Goal: Task Accomplishment & Management: Use online tool/utility

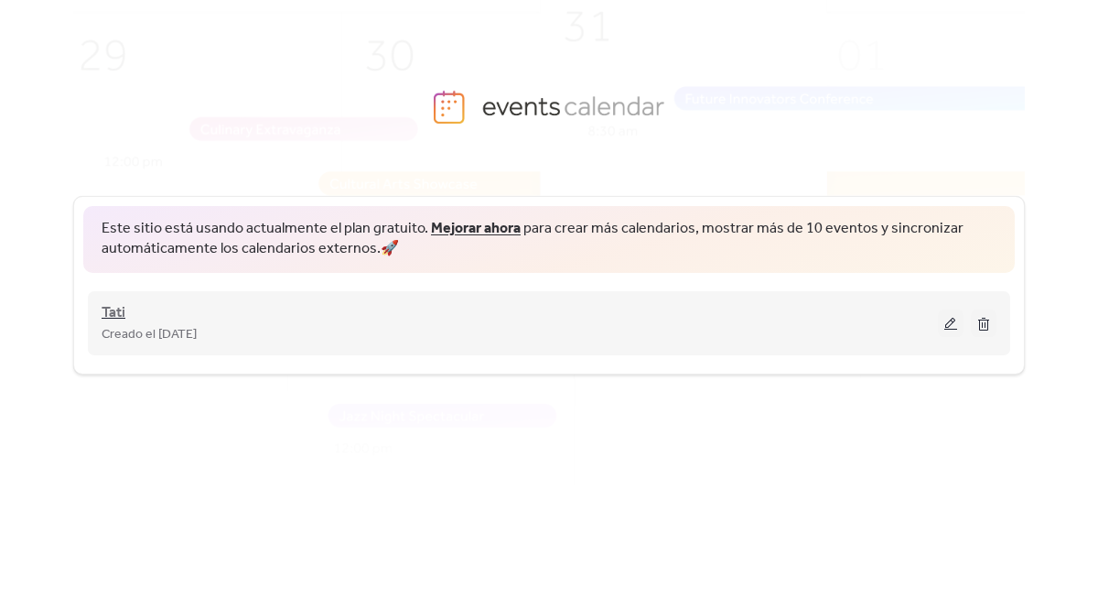
click at [116, 308] on span "Tati" at bounding box center [114, 313] width 24 height 22
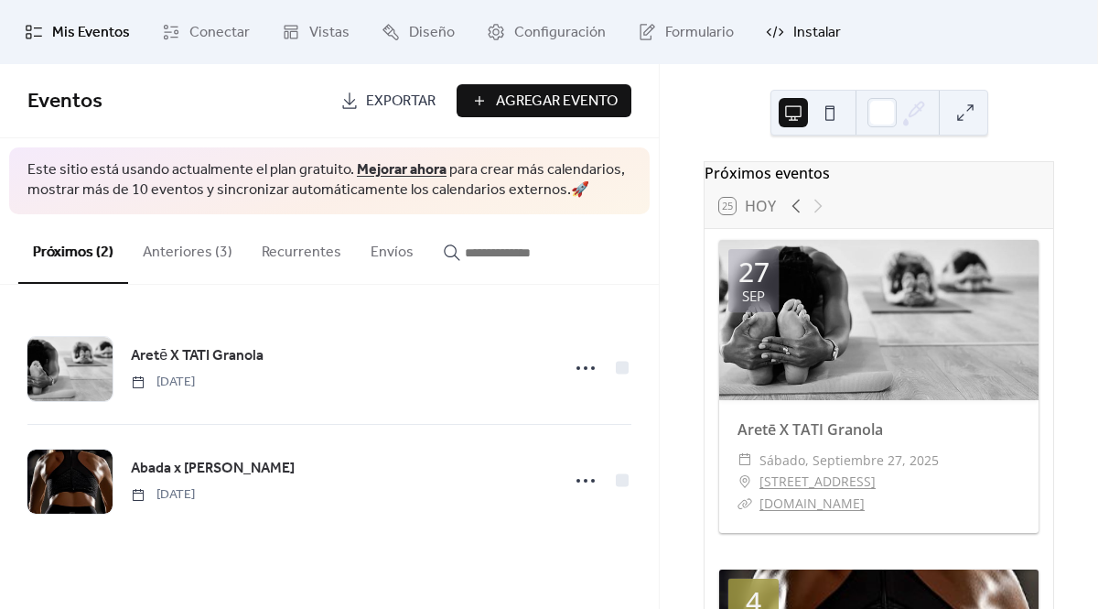
click at [793, 38] on span "Instalar" at bounding box center [817, 33] width 48 height 22
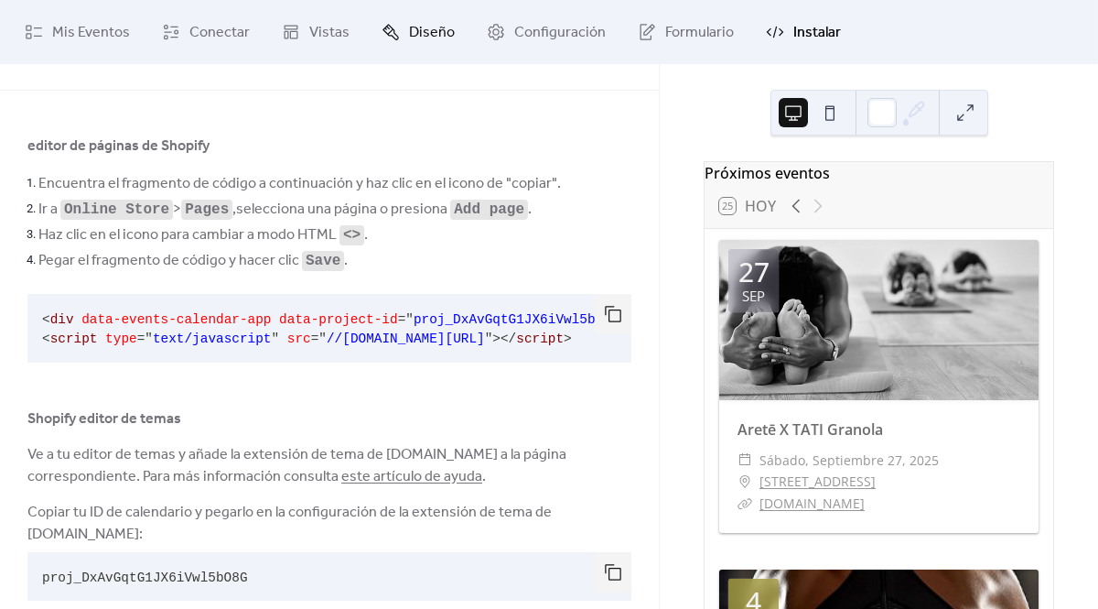
scroll to position [88, 0]
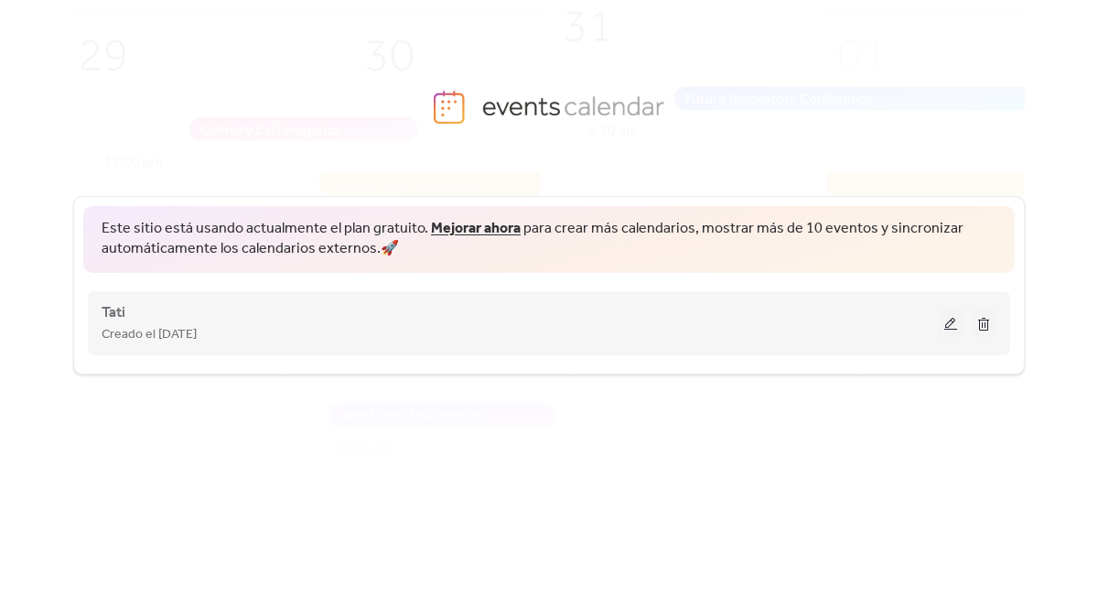
click at [127, 313] on div "Tati Creado el 8-sep-2025" at bounding box center [520, 323] width 836 height 44
click at [113, 313] on span "Tati" at bounding box center [114, 313] width 24 height 22
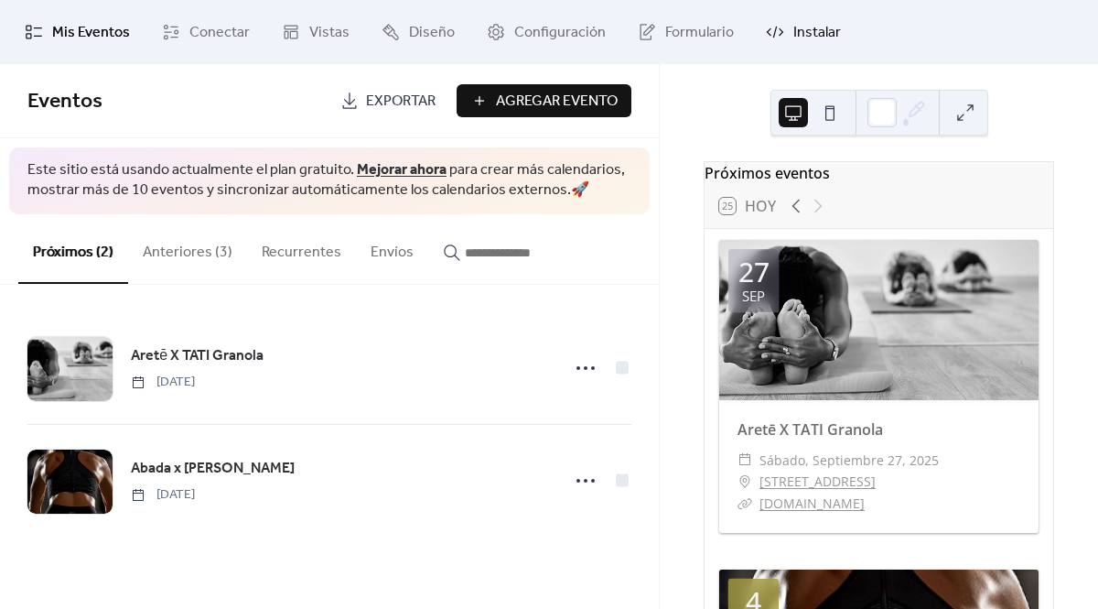
click at [773, 33] on icon at bounding box center [775, 33] width 4 height 12
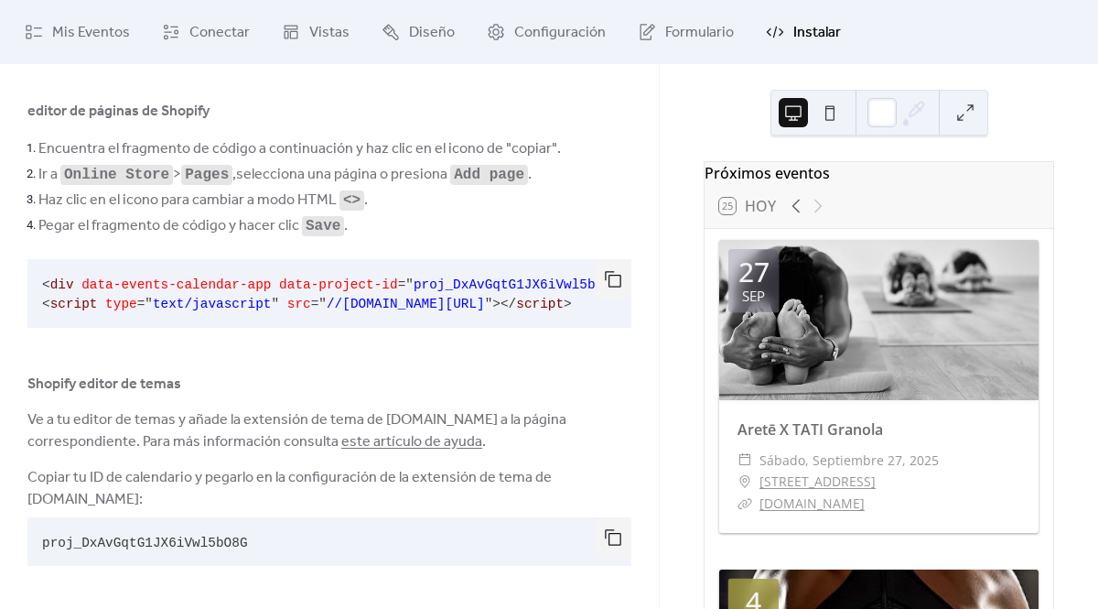
scroll to position [88, 0]
click at [603, 538] on button "button" at bounding box center [613, 536] width 37 height 40
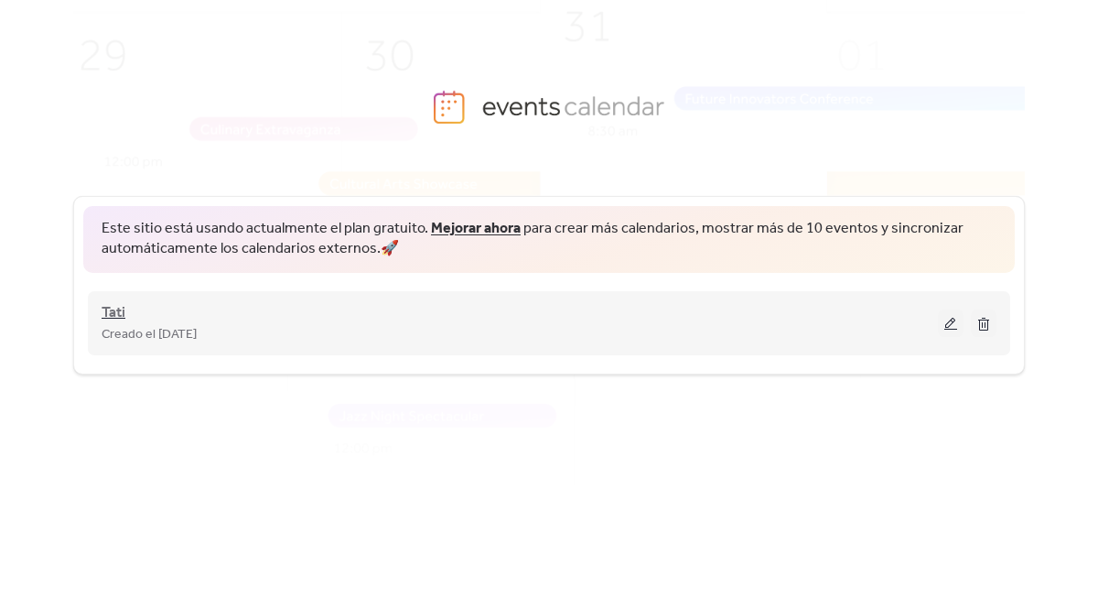
click at [107, 312] on span "Tati" at bounding box center [114, 313] width 24 height 22
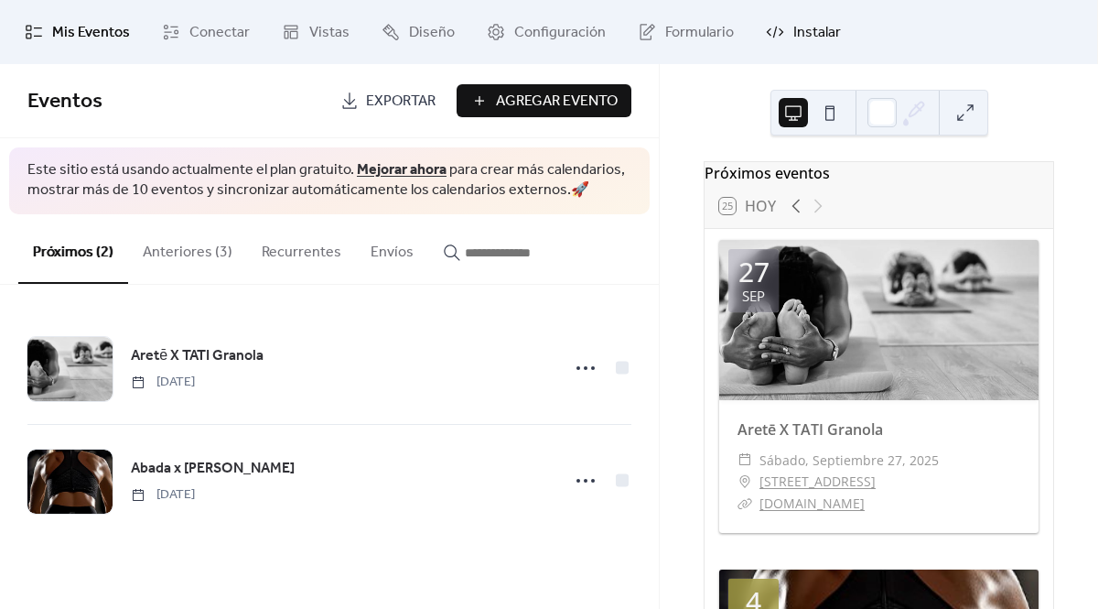
click at [781, 23] on link "Instalar" at bounding box center [803, 31] width 102 height 49
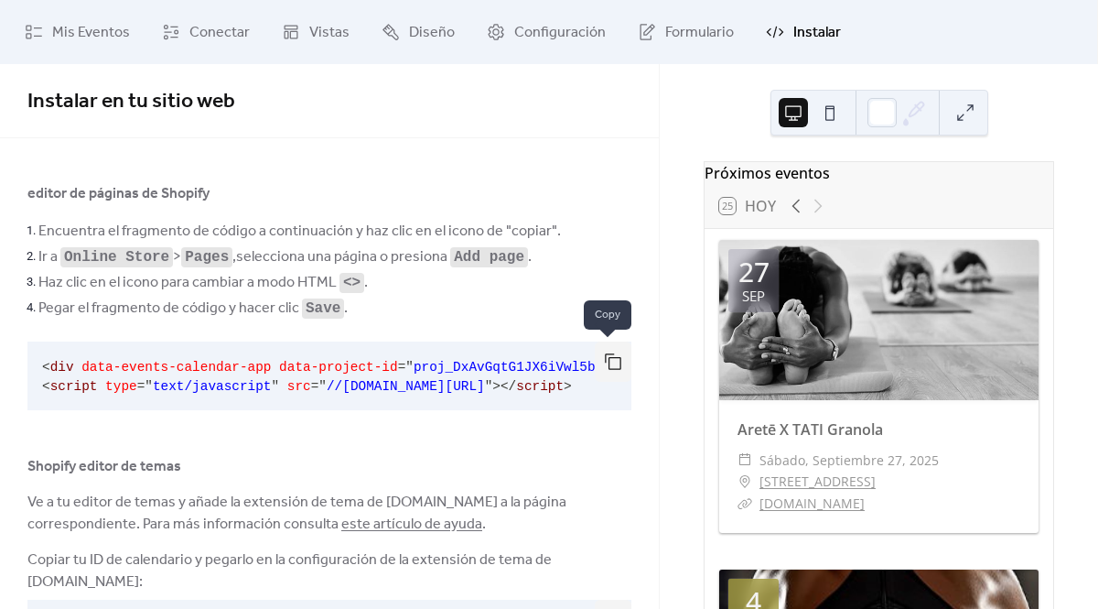
click at [603, 351] on button "button" at bounding box center [613, 361] width 37 height 40
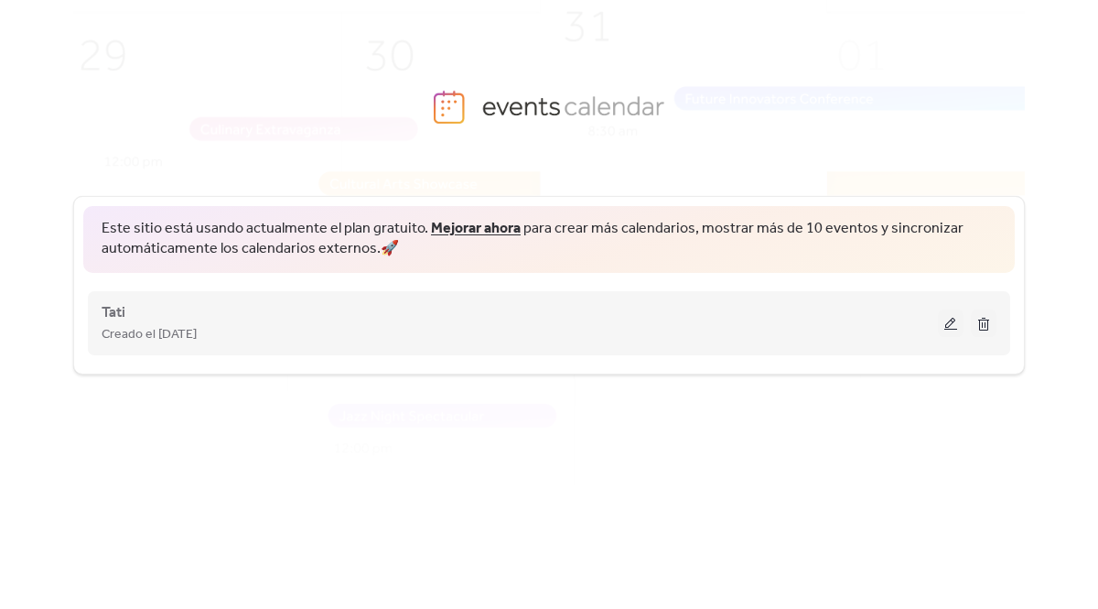
click at [986, 316] on button at bounding box center [984, 322] width 26 height 27
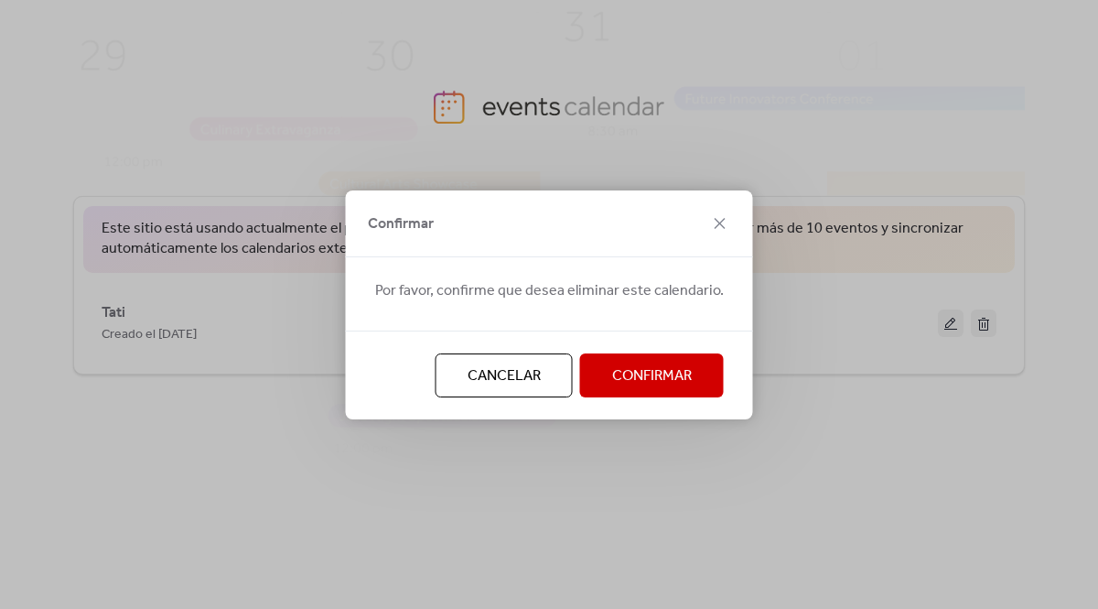
click at [654, 375] on span "Confirmar" at bounding box center [652, 376] width 80 height 22
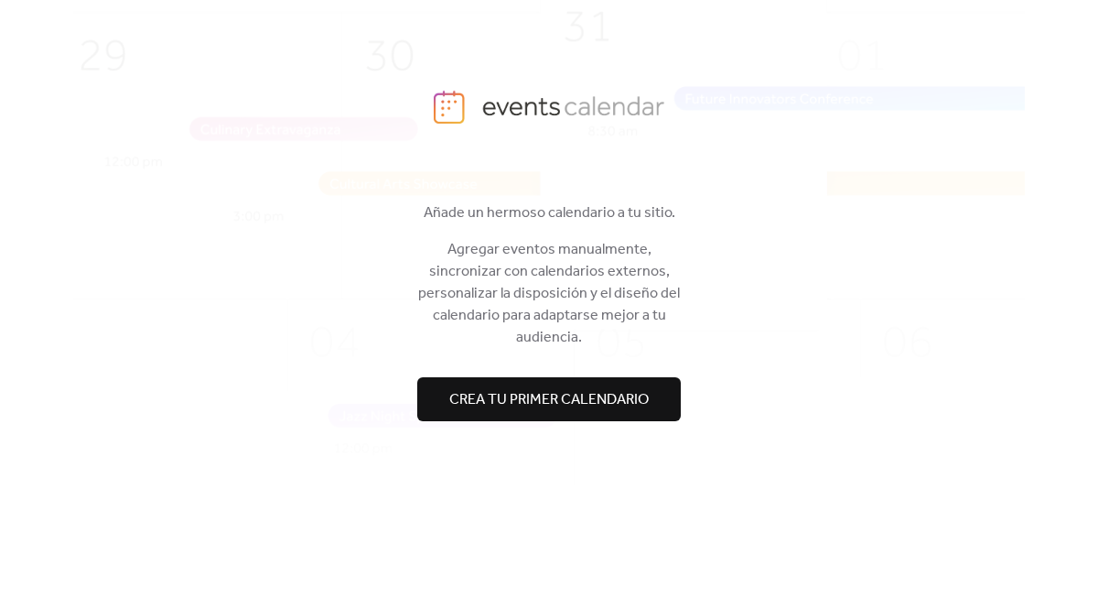
click at [593, 389] on span "Crea tu primer calendario" at bounding box center [549, 400] width 200 height 22
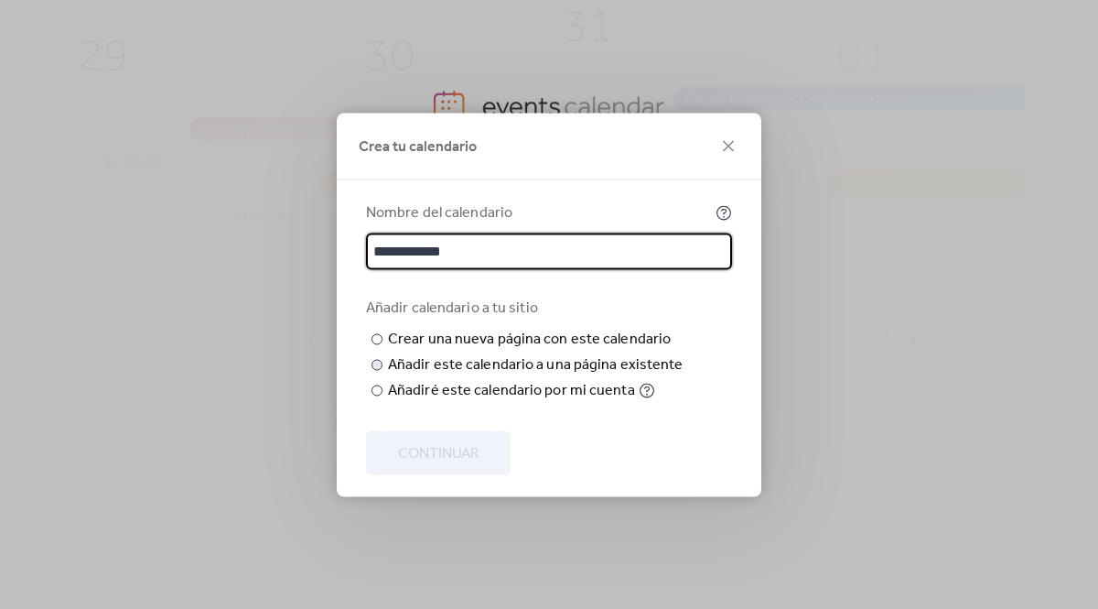
type input "**********"
click at [374, 370] on div at bounding box center [377, 364] width 11 height 11
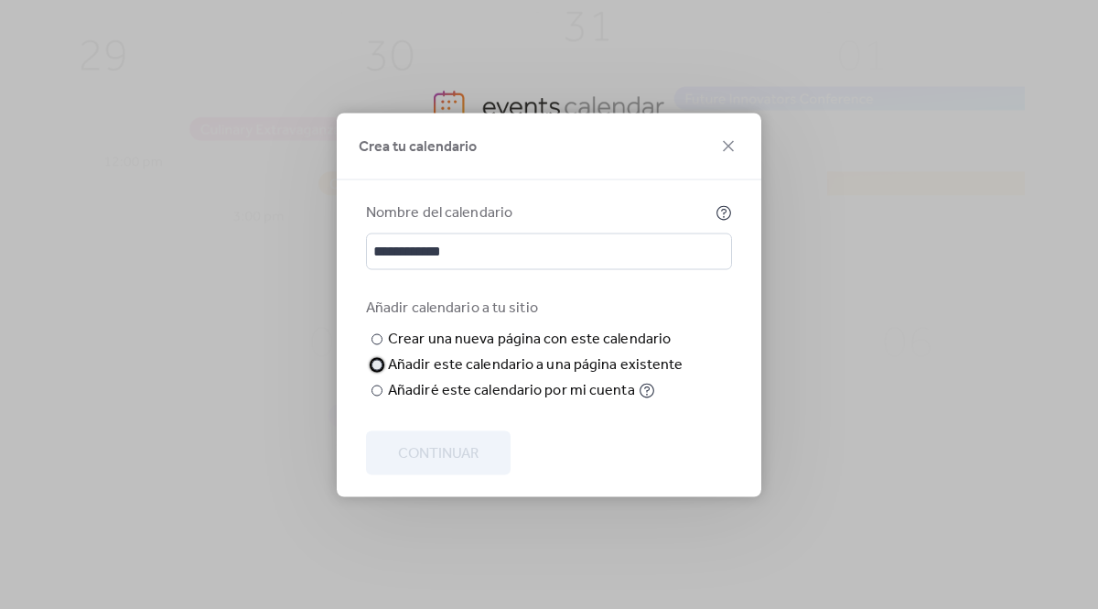
click at [0, 0] on div "Elegir página existente" at bounding box center [0, 0] width 0 height 0
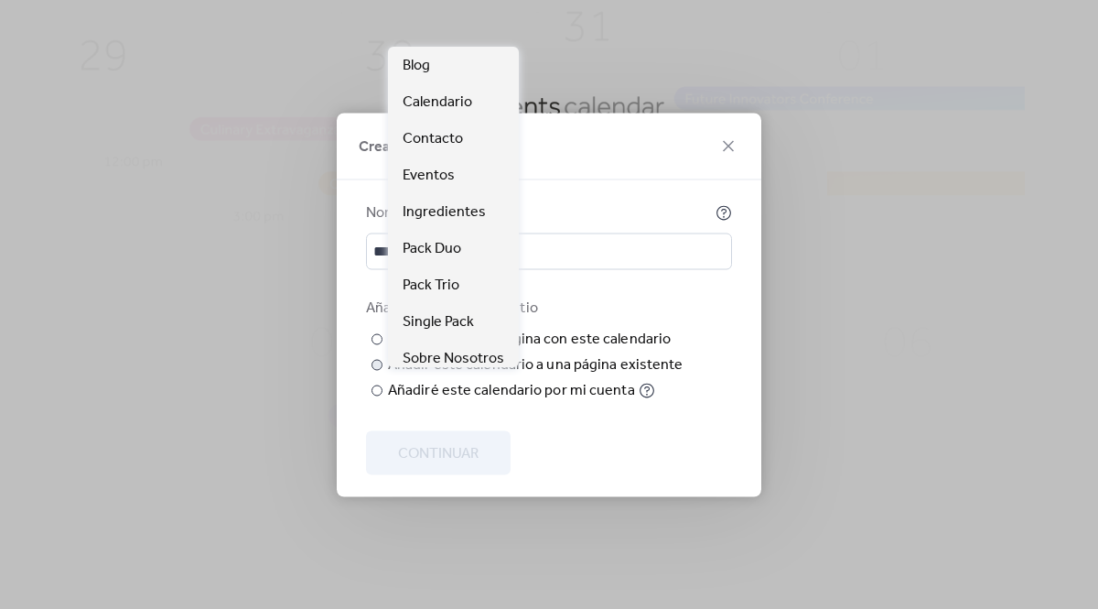
click at [0, 0] on span "Seleccionar página" at bounding box center [0, 0] width 0 height 0
click at [446, 106] on span "Calendario" at bounding box center [438, 103] width 70 height 22
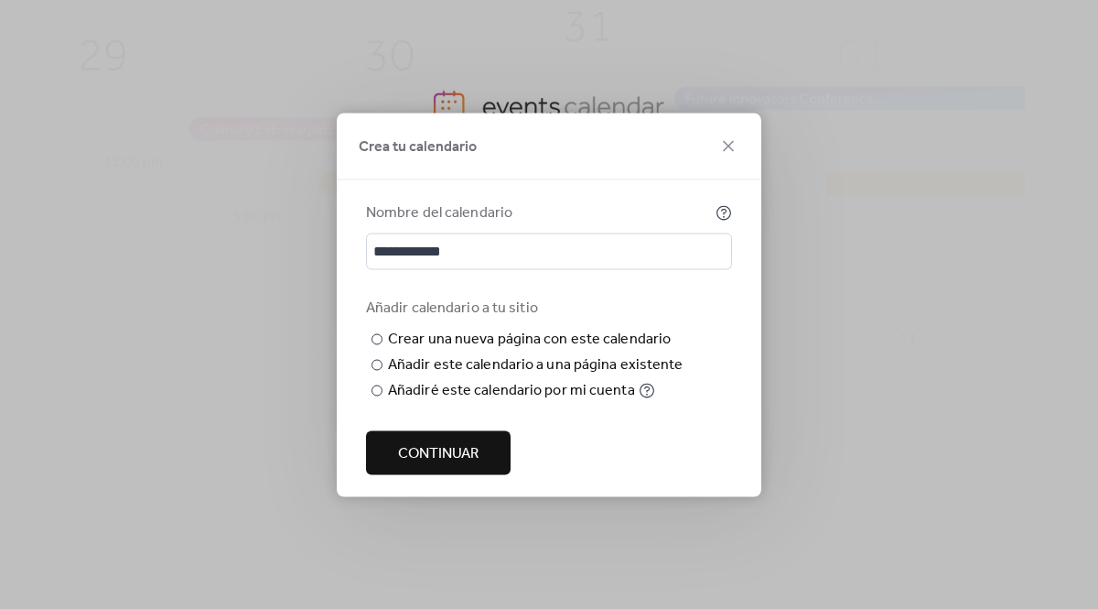
click at [457, 464] on span "Continuar" at bounding box center [438, 453] width 81 height 22
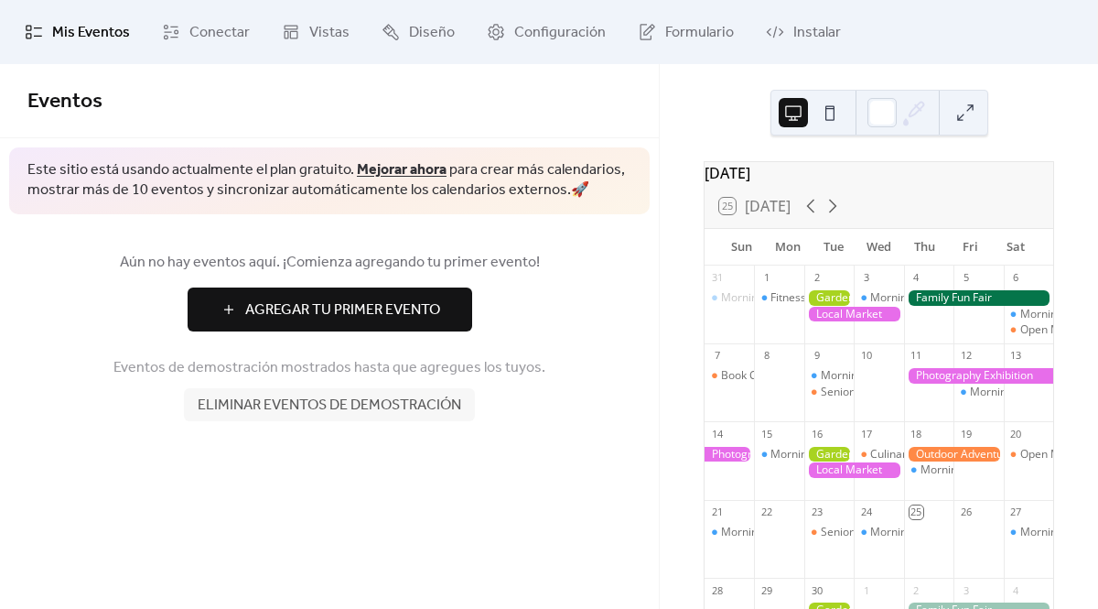
click at [442, 312] on button "Agregar Tu Primer Evento" at bounding box center [330, 309] width 285 height 44
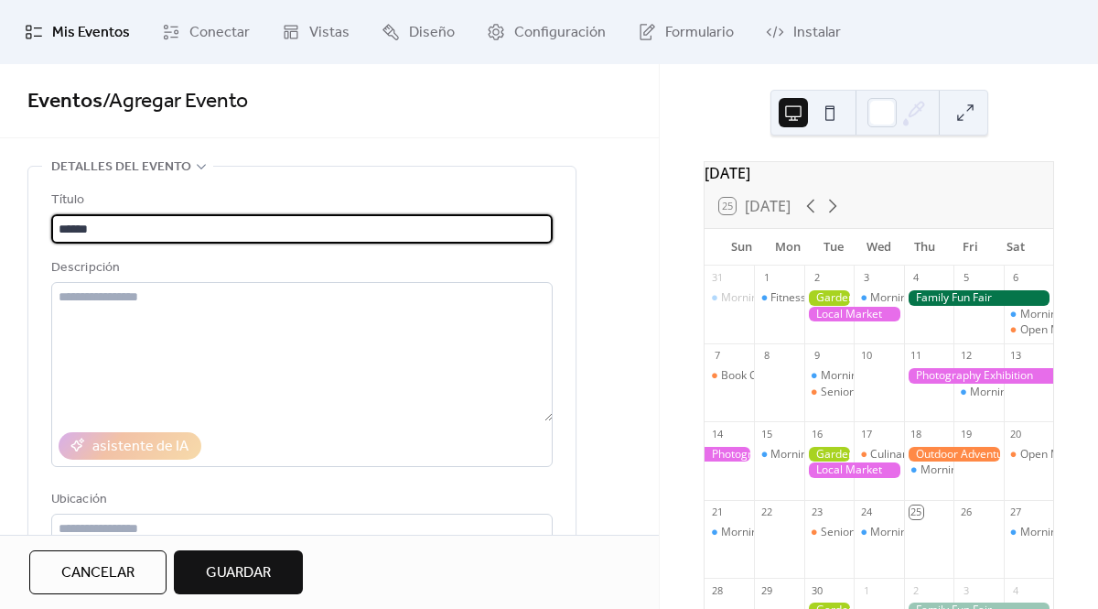
type input "******"
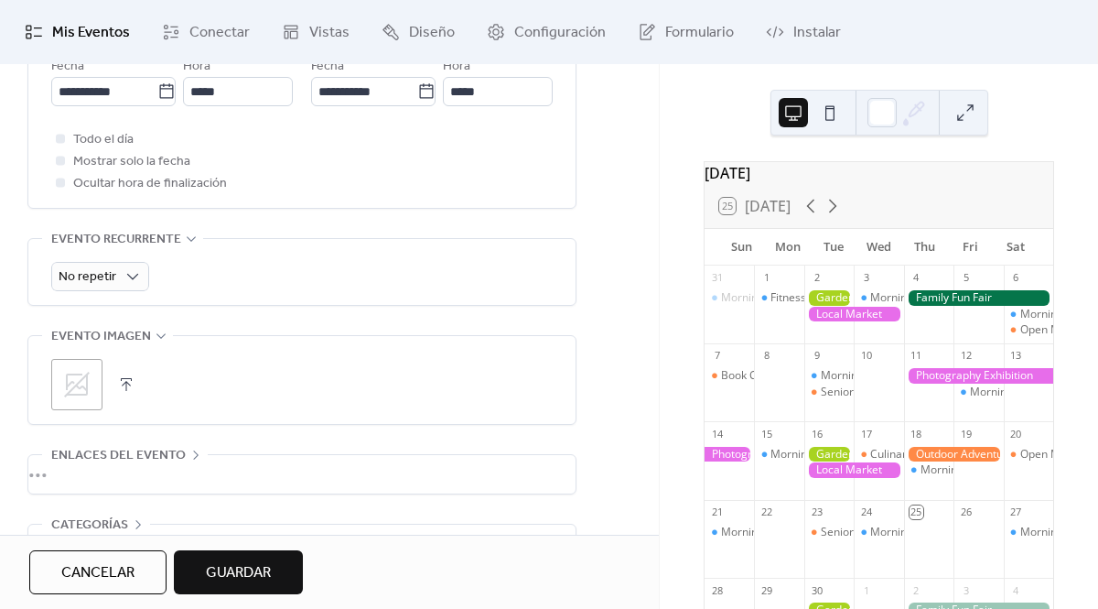
scroll to position [698, 0]
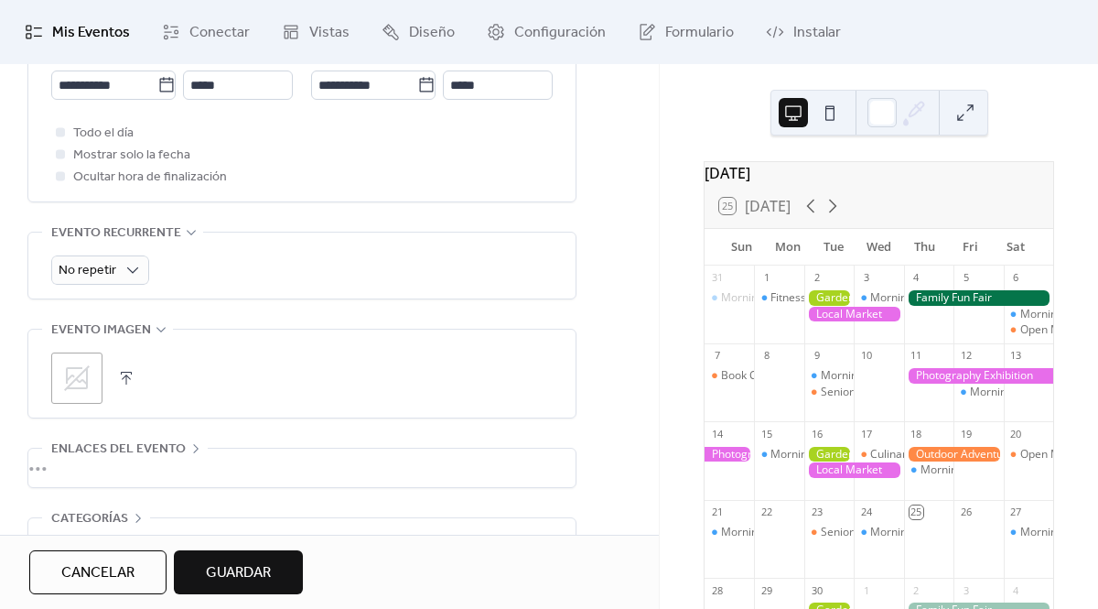
click at [252, 584] on span "Guardar" at bounding box center [238, 573] width 65 height 22
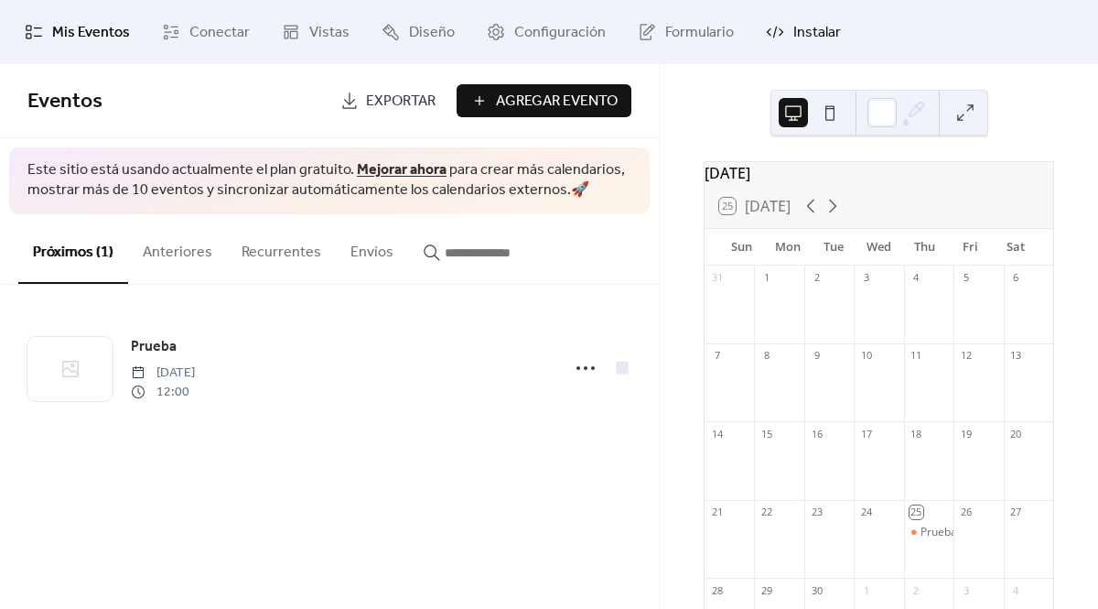
click at [793, 22] on span "Instalar" at bounding box center [817, 33] width 48 height 22
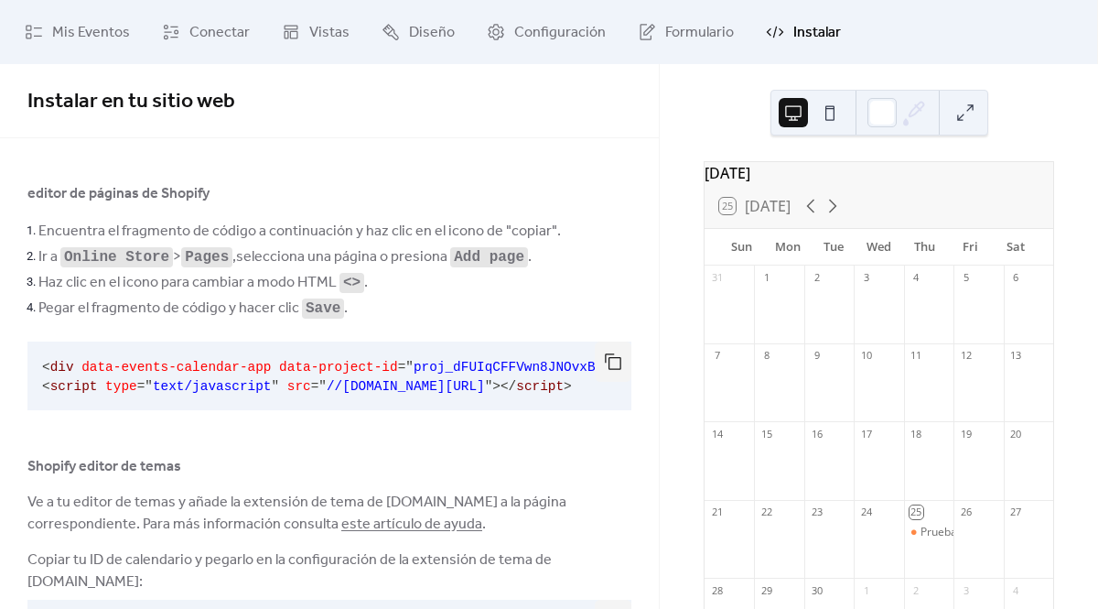
scroll to position [88, 0]
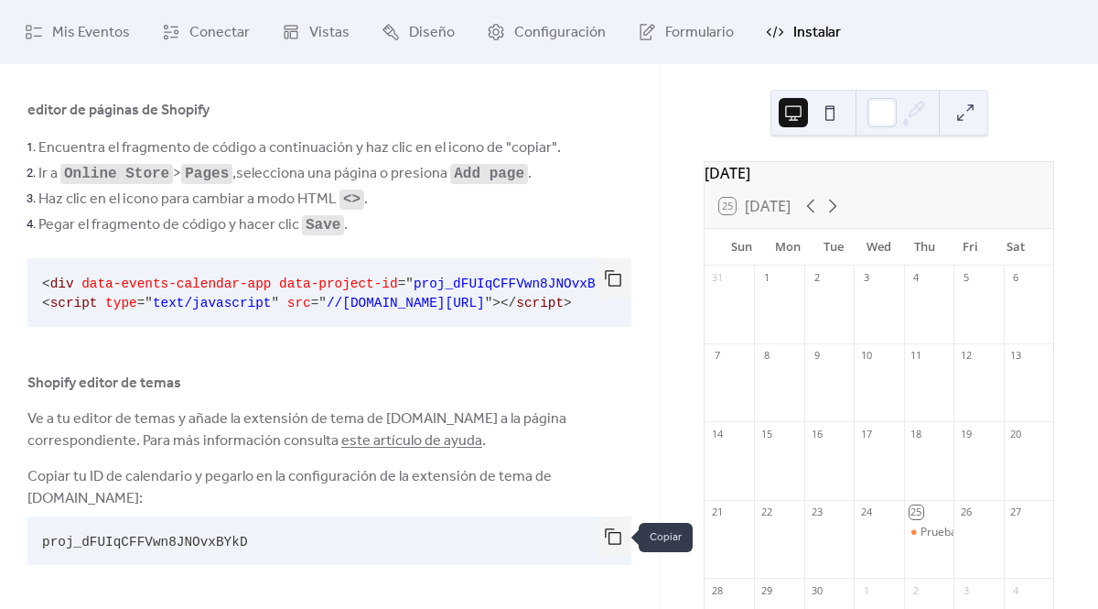
click at [608, 542] on button "button" at bounding box center [613, 536] width 37 height 40
click at [31, 27] on icon at bounding box center [34, 32] width 18 height 18
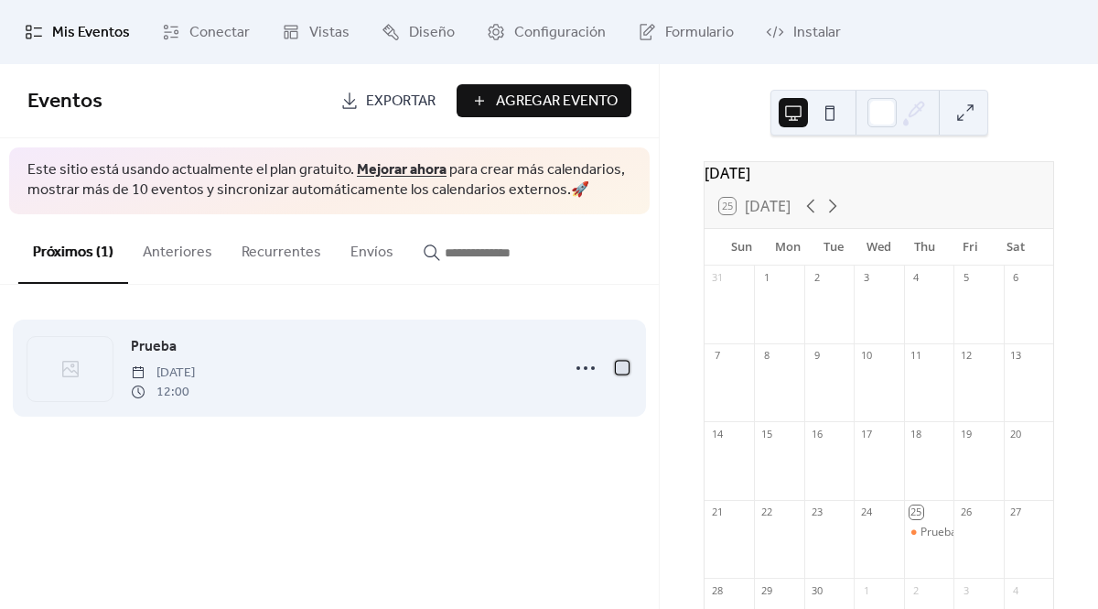
click at [620, 372] on div at bounding box center [622, 367] width 13 height 13
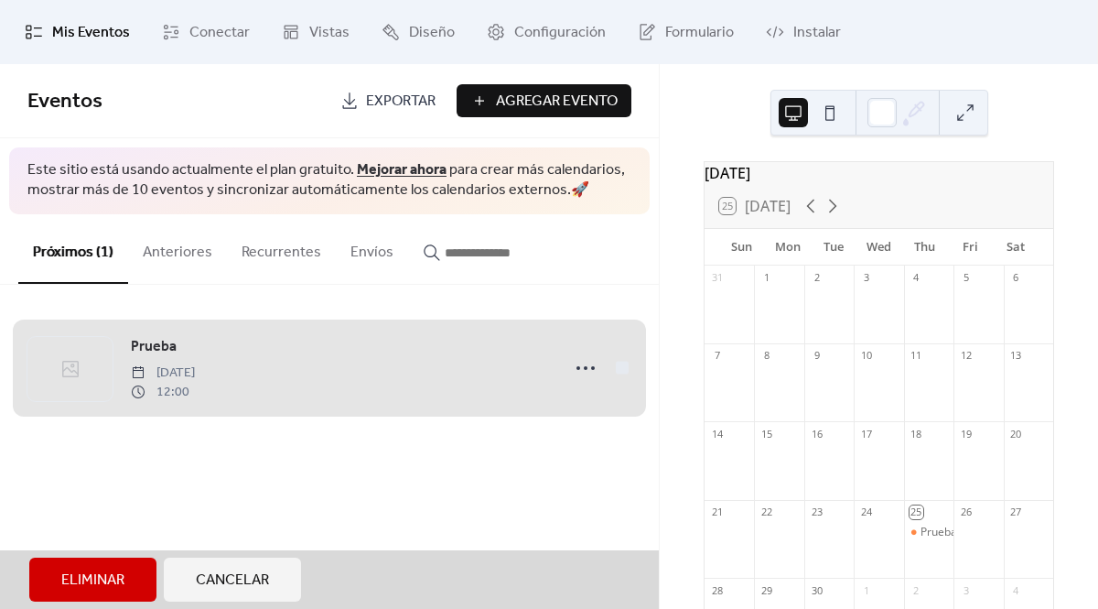
click at [620, 372] on div "Prueba jueves, septiembre 25, 2025 12:00" at bounding box center [329, 368] width 604 height 112
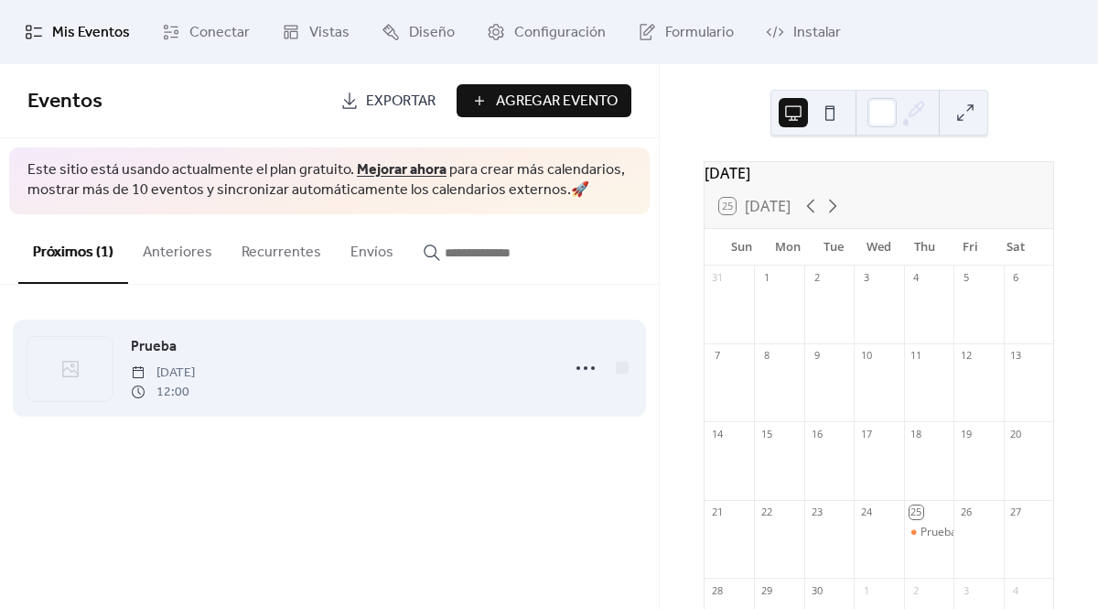
click at [451, 376] on div "Prueba jueves, septiembre 25, 2025 12:00" at bounding box center [340, 368] width 418 height 66
click at [153, 349] on span "Prueba" at bounding box center [154, 347] width 46 height 22
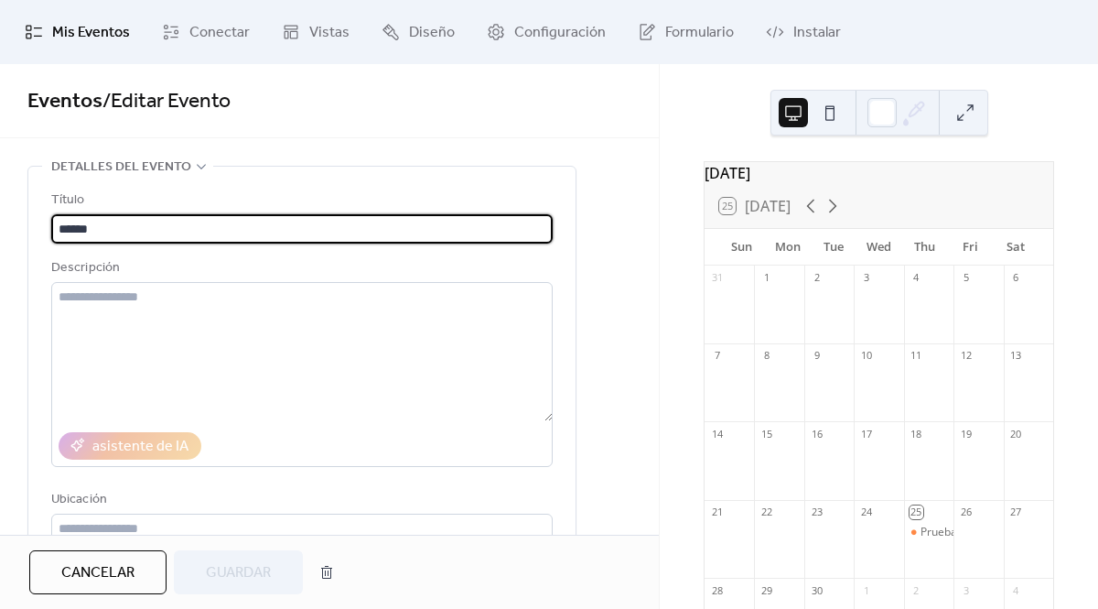
click at [261, 133] on div "Eventos / Editar Evento" at bounding box center [329, 101] width 659 height 74
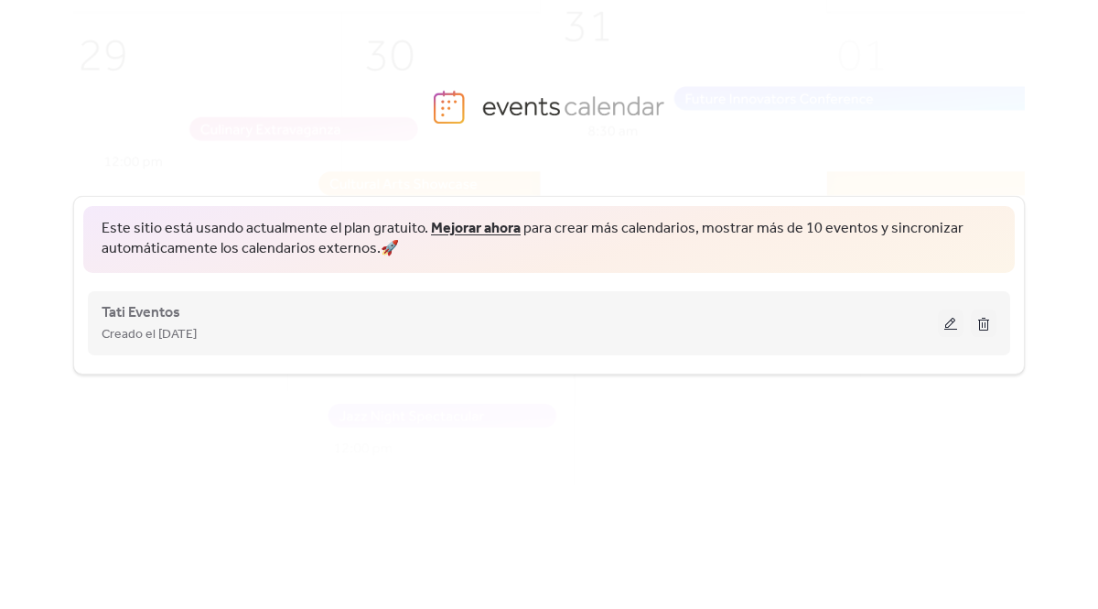
click at [157, 326] on span "Creado el [DATE]" at bounding box center [149, 335] width 95 height 22
click at [147, 316] on span "Tati Eventos" at bounding box center [141, 313] width 79 height 22
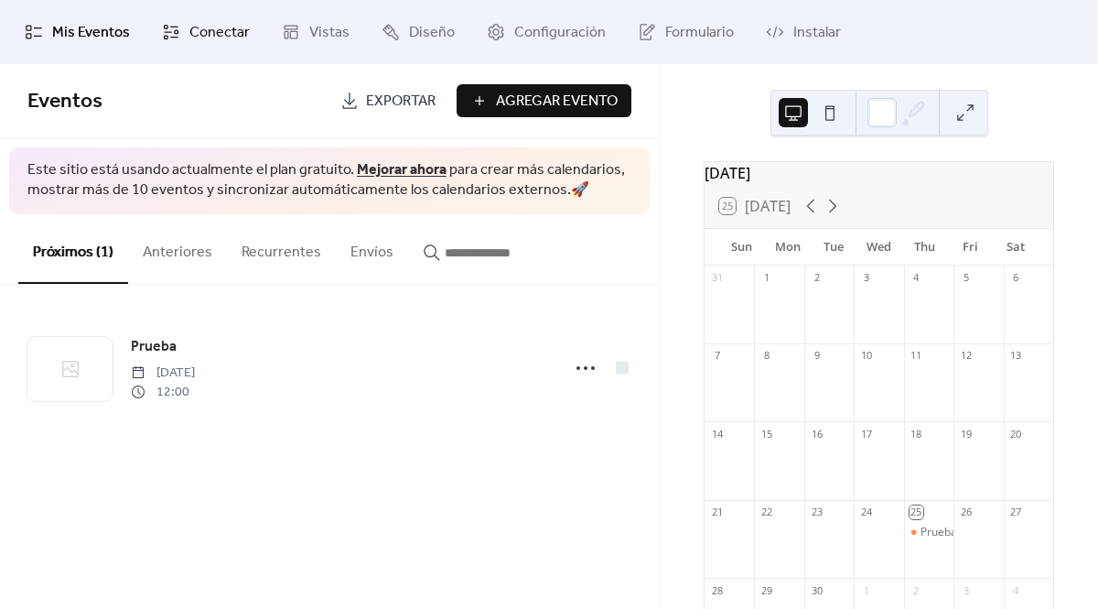
click at [191, 36] on span "Conectar" at bounding box center [219, 33] width 60 height 22
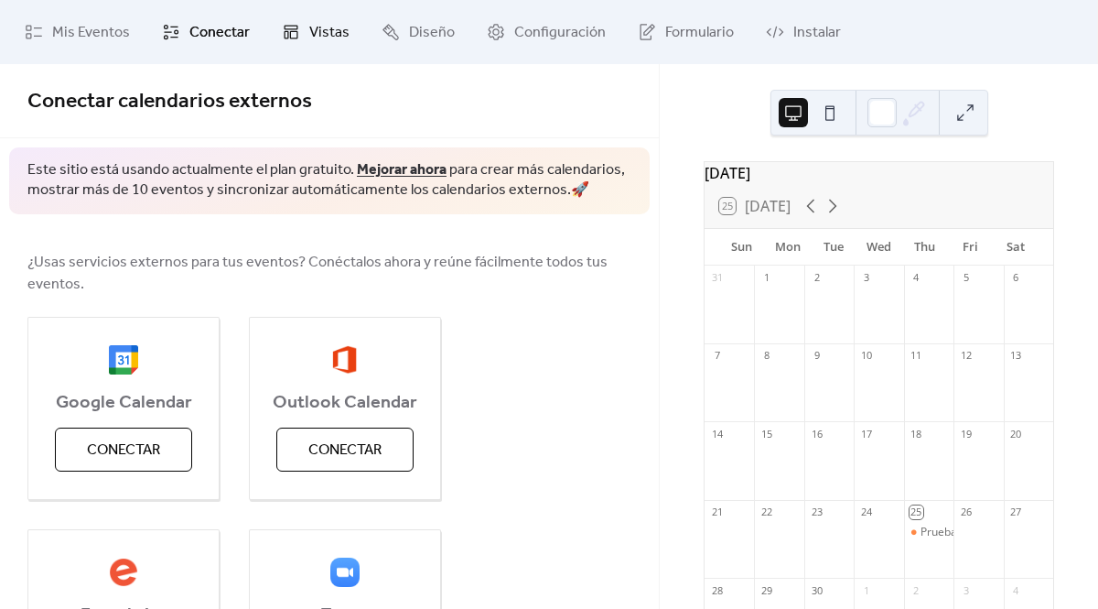
click at [319, 36] on span "Vistas" at bounding box center [329, 33] width 40 height 22
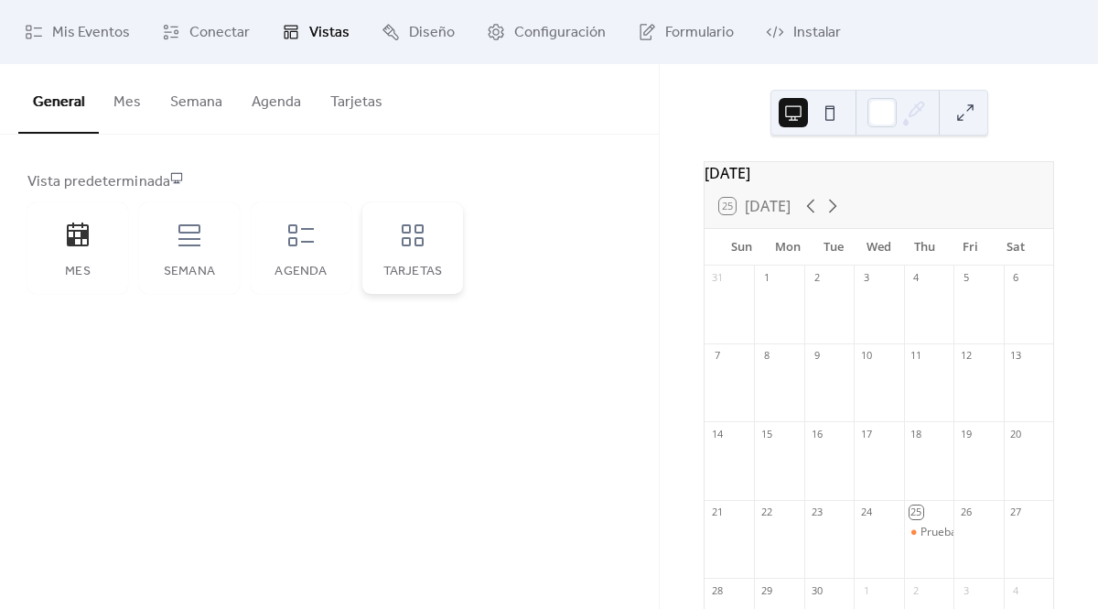
click at [418, 257] on div "Tarjetas" at bounding box center [412, 248] width 101 height 92
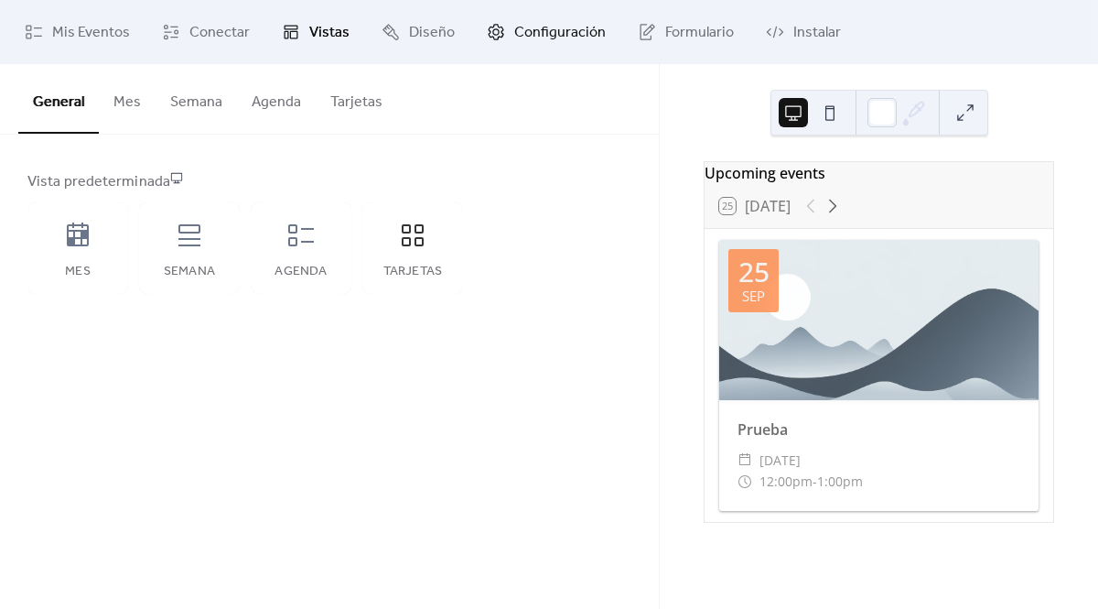
click at [514, 33] on span "Configuración" at bounding box center [560, 33] width 92 height 22
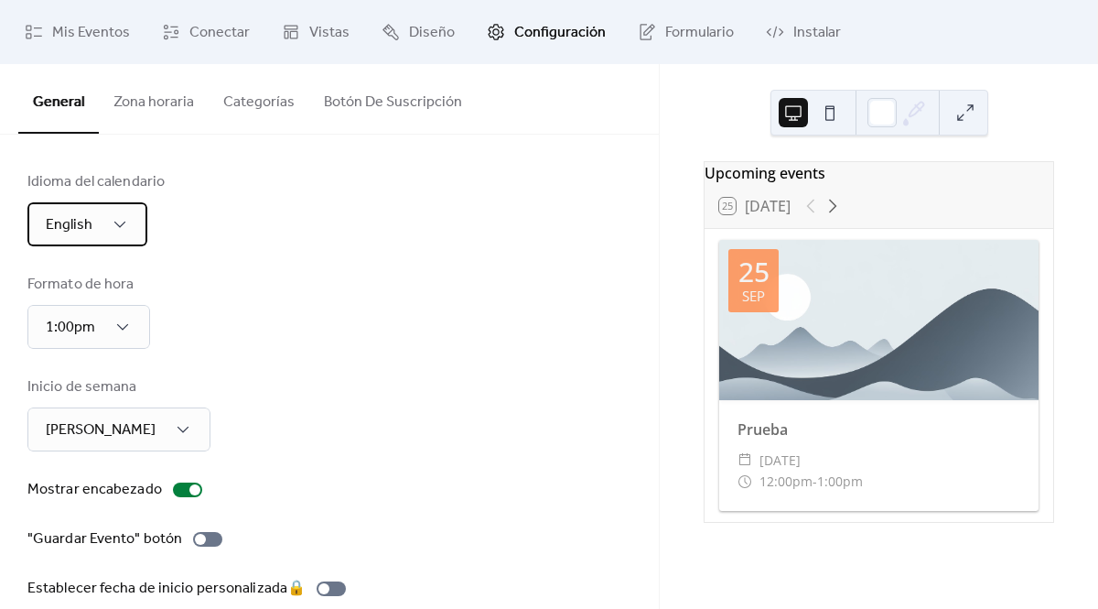
click at [96, 245] on div "English" at bounding box center [87, 224] width 120 height 44
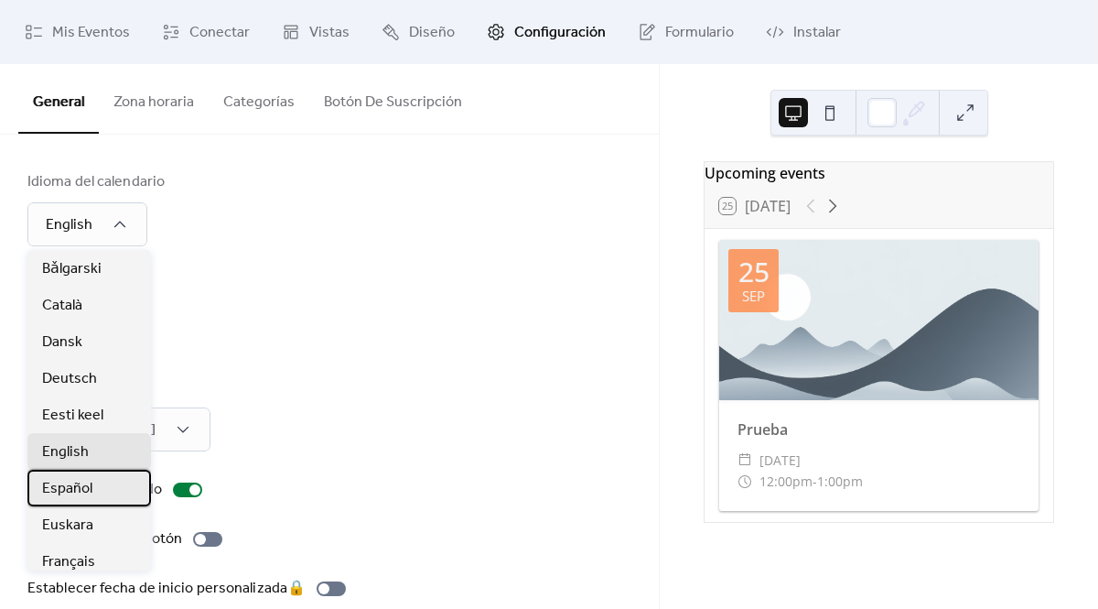
click at [77, 478] on span "Español" at bounding box center [67, 489] width 50 height 22
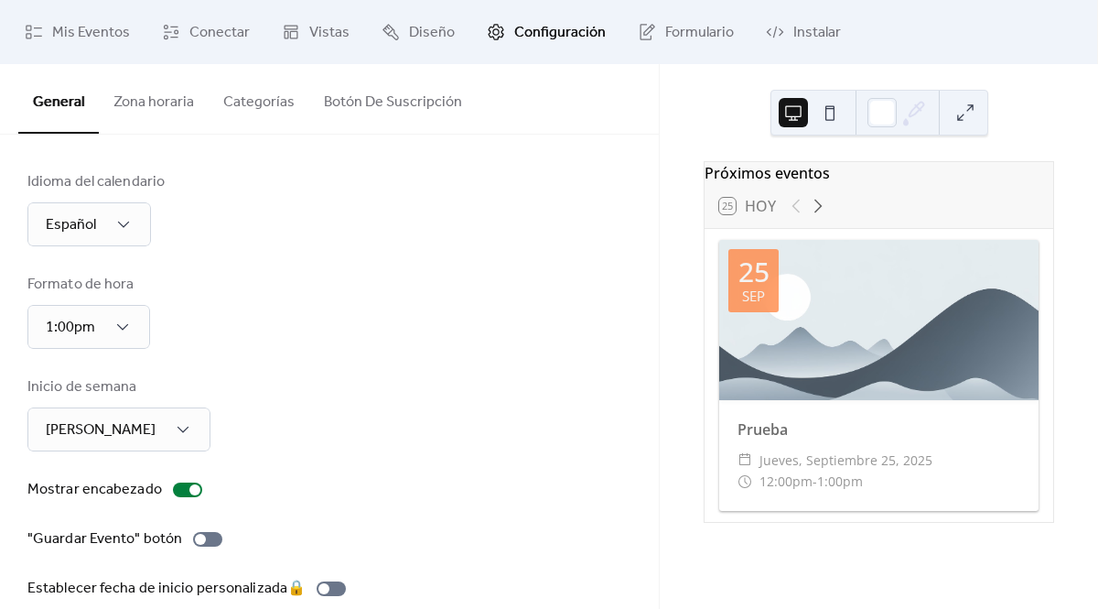
click at [351, 102] on button "Botón De Suscripción" at bounding box center [392, 98] width 167 height 68
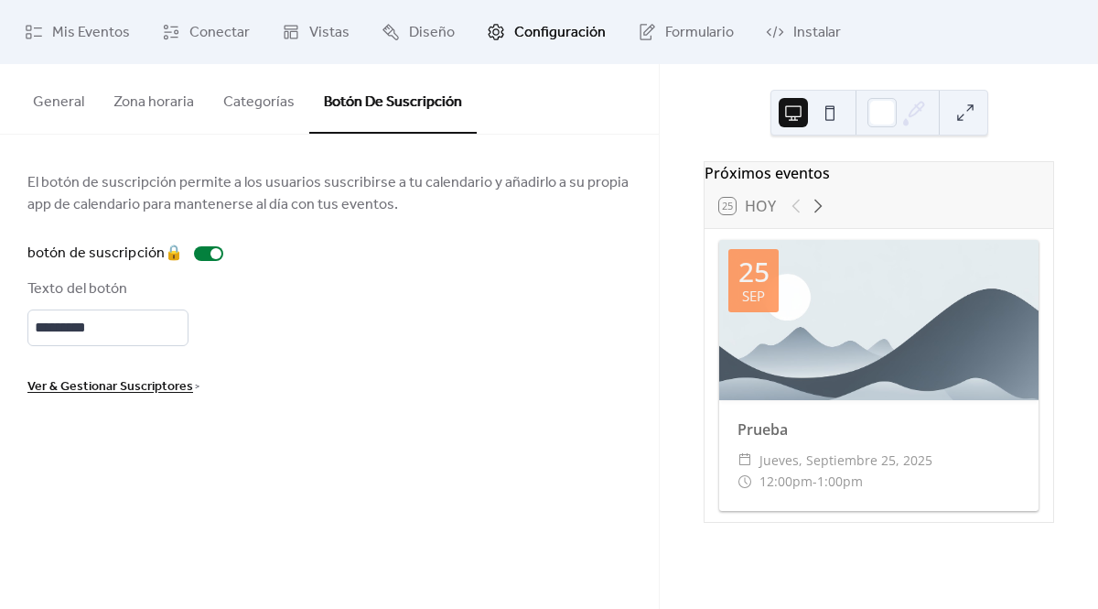
click at [64, 112] on button "General" at bounding box center [58, 98] width 81 height 68
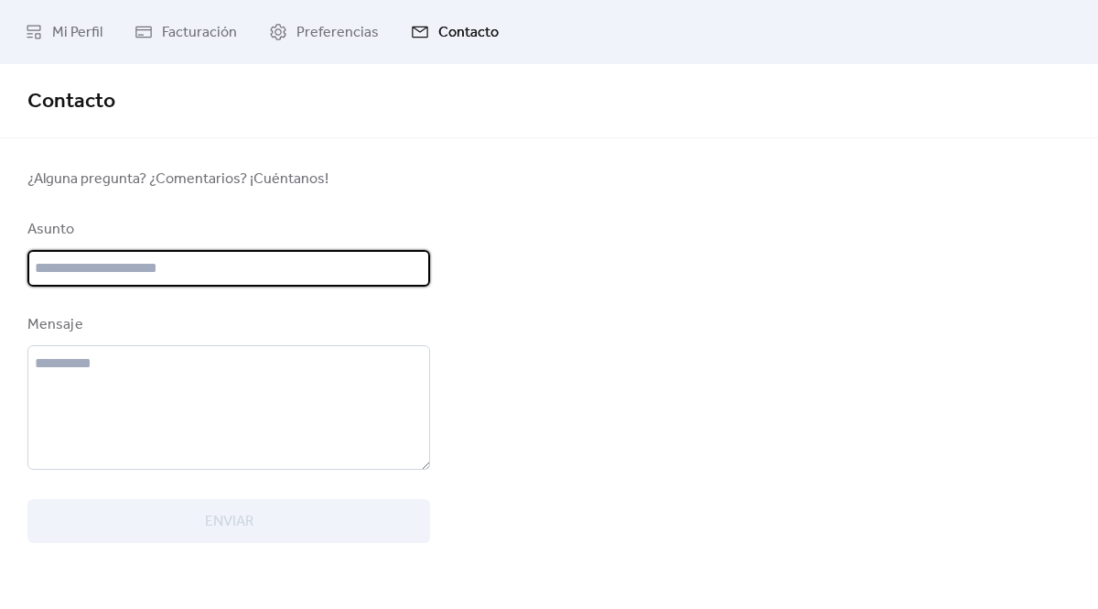
click at [160, 277] on input "text" at bounding box center [228, 268] width 403 height 37
type input "**********"
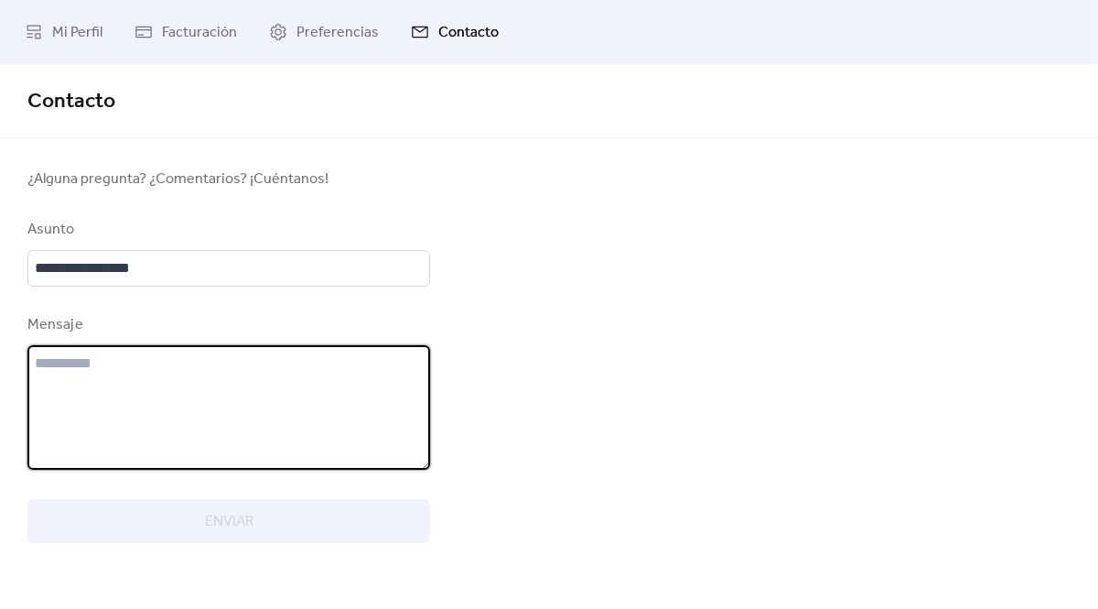
click at [144, 354] on textarea at bounding box center [228, 407] width 403 height 124
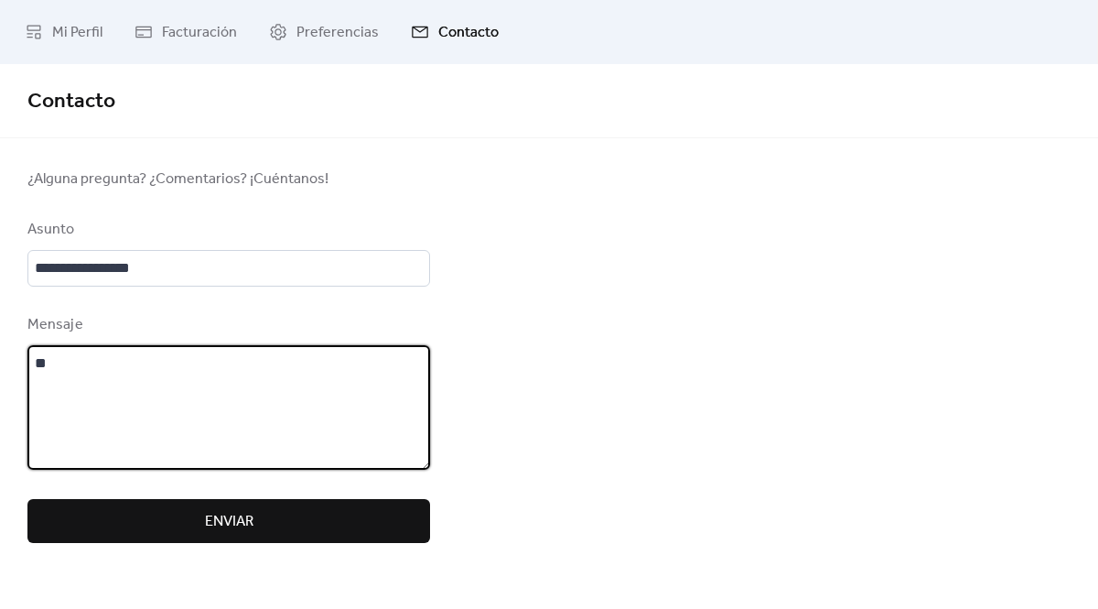
type textarea "*"
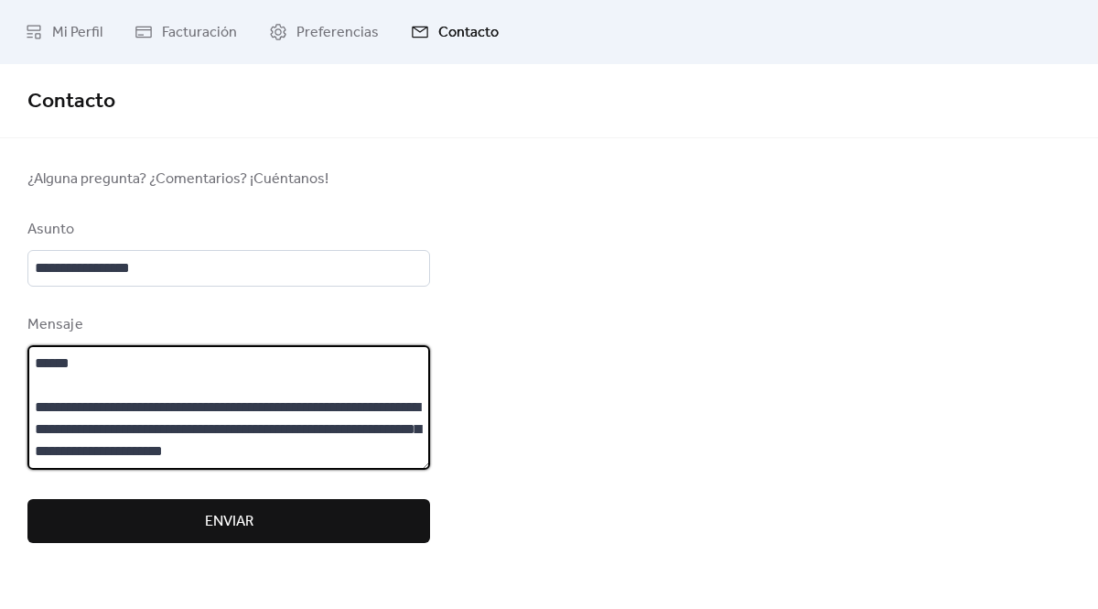
type textarea "**********"
click at [228, 528] on span "Enviar" at bounding box center [229, 522] width 49 height 22
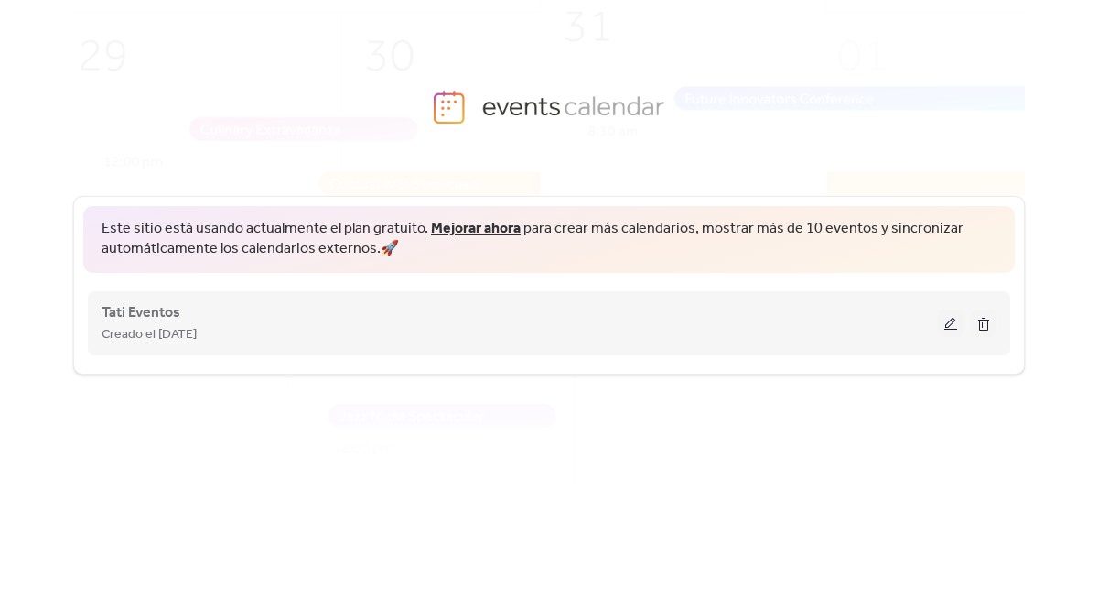
click at [623, 327] on div "Creado el [DATE]" at bounding box center [520, 334] width 836 height 22
click at [130, 307] on span "Tati Eventos" at bounding box center [141, 313] width 79 height 22
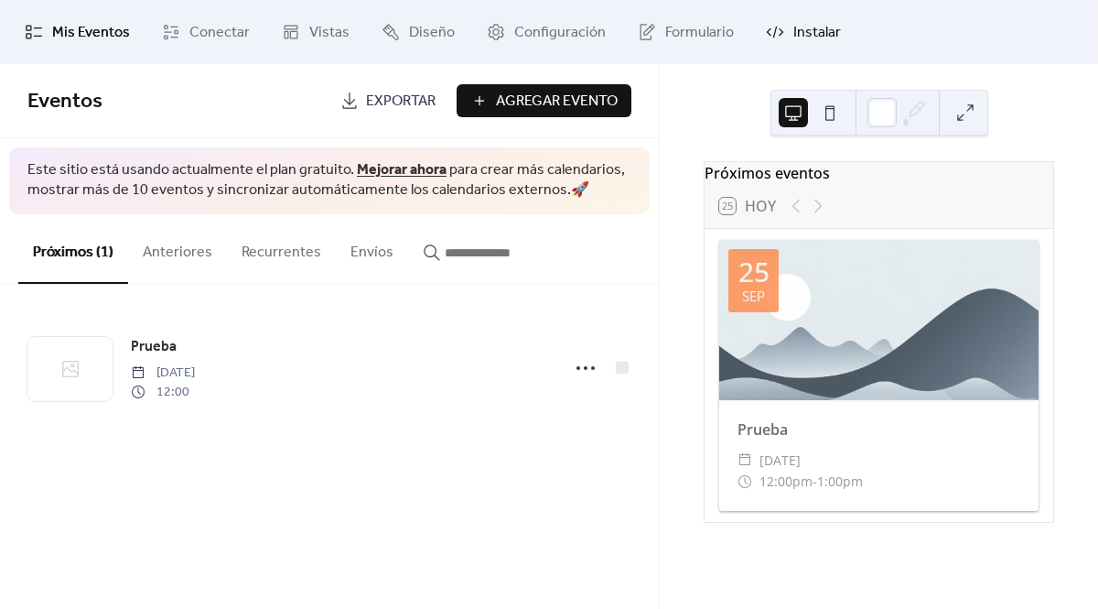
click at [792, 49] on link "Instalar" at bounding box center [803, 31] width 102 height 49
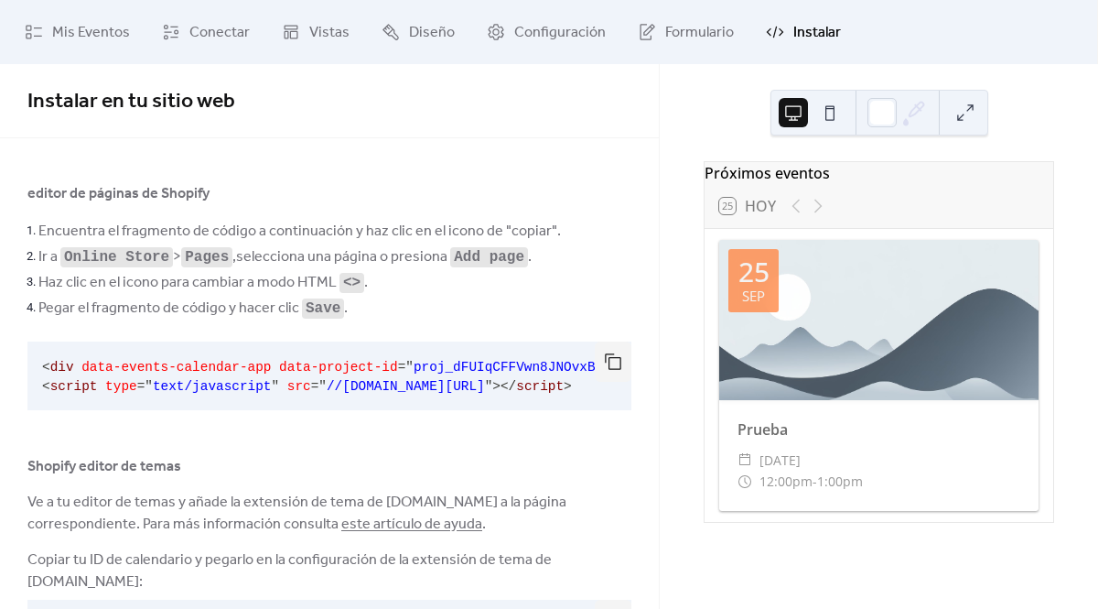
scroll to position [88, 0]
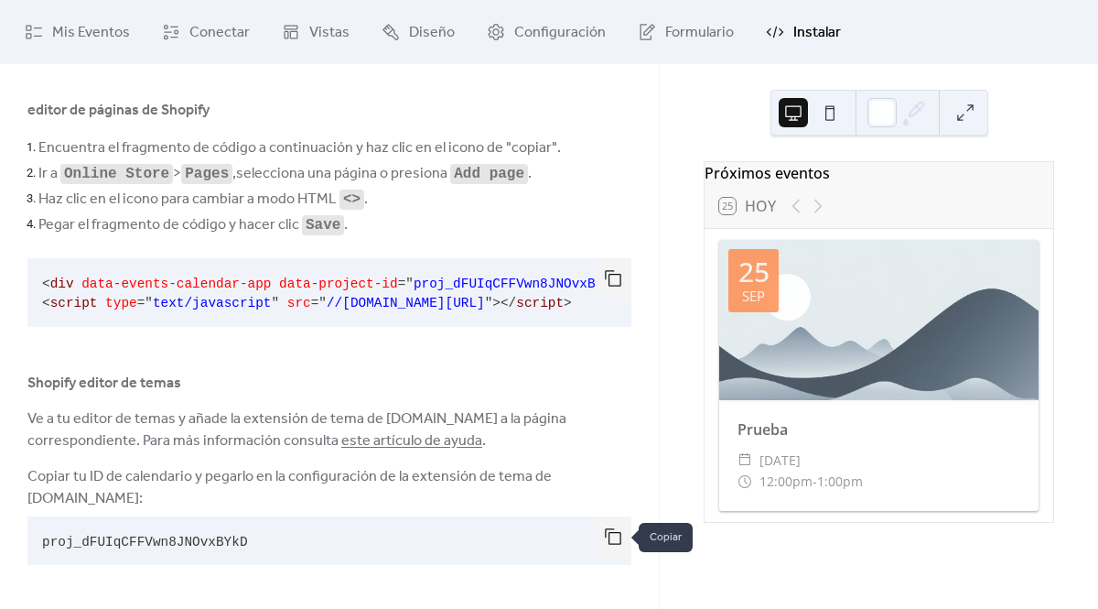
click at [610, 536] on button "button" at bounding box center [613, 536] width 37 height 40
click at [605, 275] on button "button" at bounding box center [613, 278] width 37 height 40
click at [586, 189] on li "Haz clic en el icono para cambiar a modo HTML <> ." at bounding box center [334, 199] width 593 height 26
click at [883, 109] on div at bounding box center [882, 112] width 29 height 29
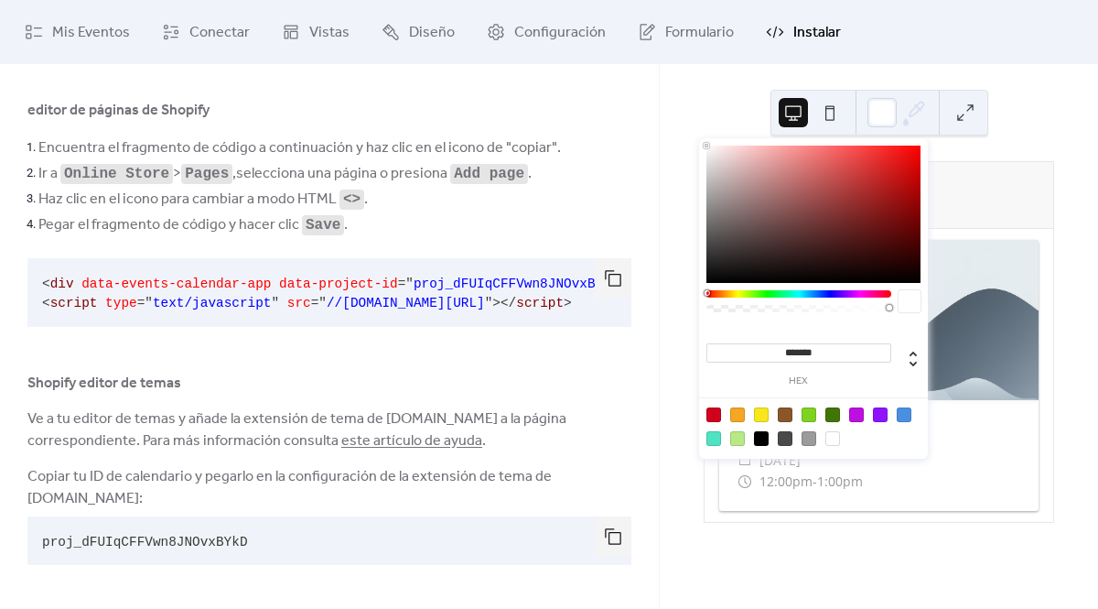
click at [908, 415] on div at bounding box center [904, 414] width 15 height 15
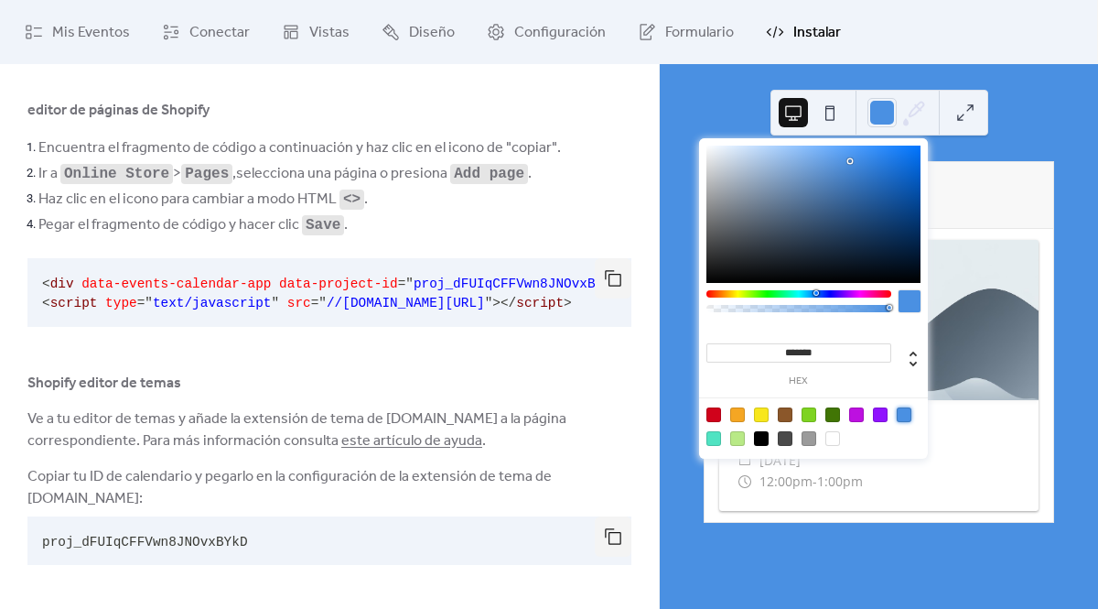
click at [908, 415] on div at bounding box center [904, 414] width 15 height 15
click at [837, 442] on div at bounding box center [832, 438] width 15 height 15
type input "*******"
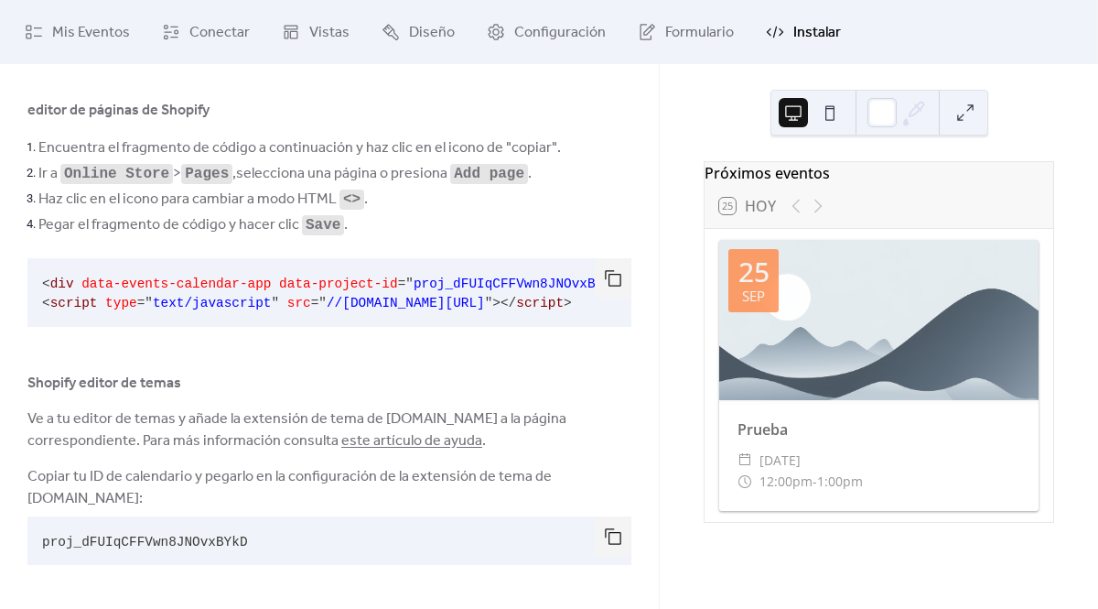
click at [1034, 127] on div "Próximos eventos 25 Hoy 25 sep Prueba ​ jueves, septiembre 25, 2025 ​ 12:00pm -…" at bounding box center [879, 336] width 438 height 545
click at [417, 439] on link "este artículo de ayuda" at bounding box center [411, 440] width 141 height 28
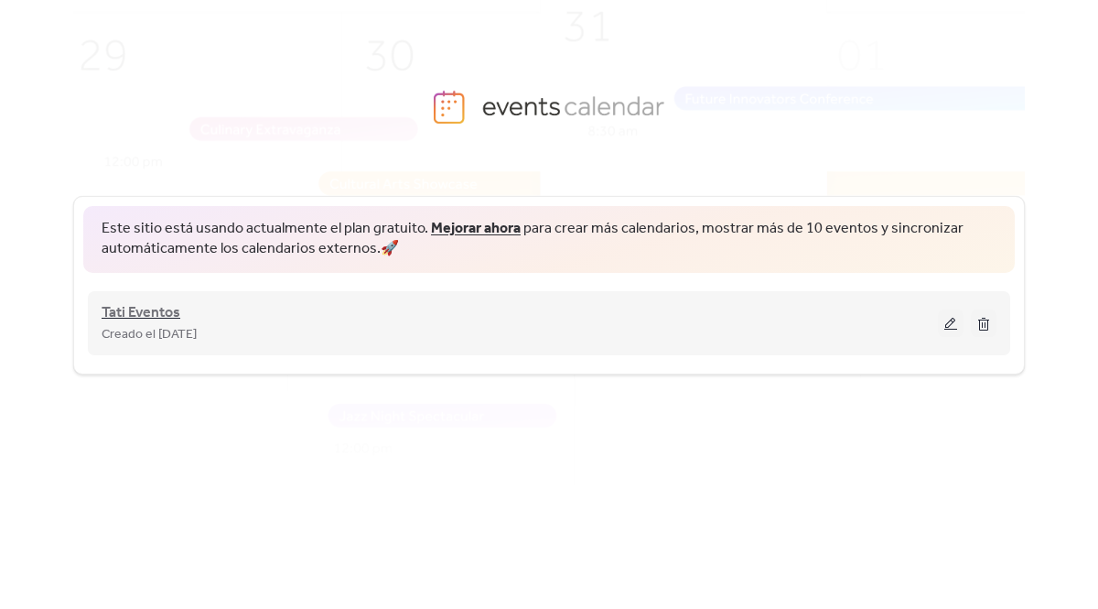
click at [163, 315] on span "Tati Eventos" at bounding box center [141, 313] width 79 height 22
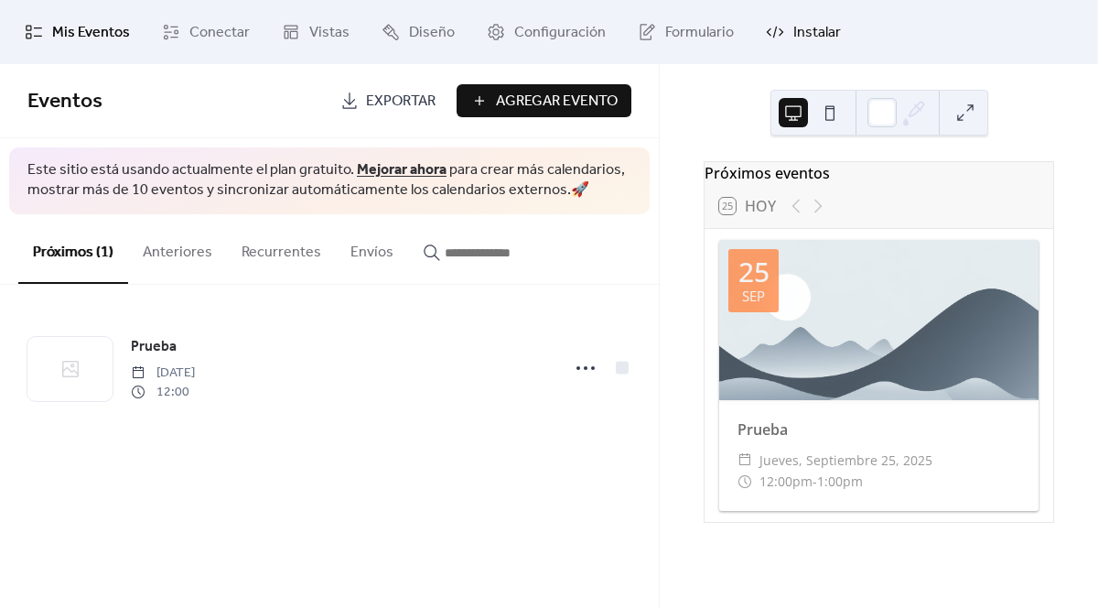
click at [793, 38] on span "Instalar" at bounding box center [817, 33] width 48 height 22
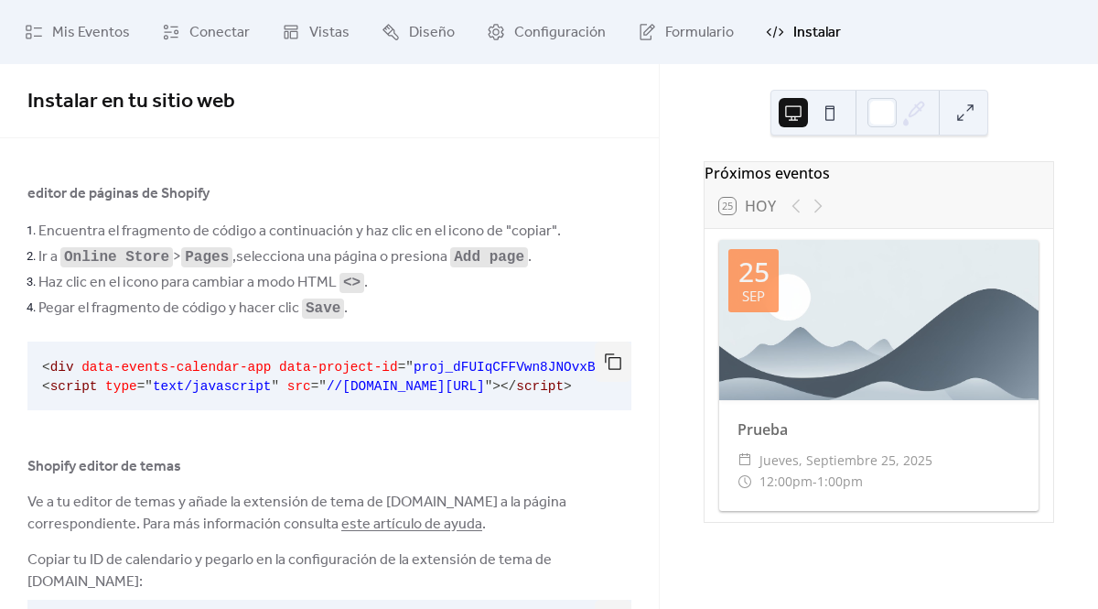
scroll to position [88, 0]
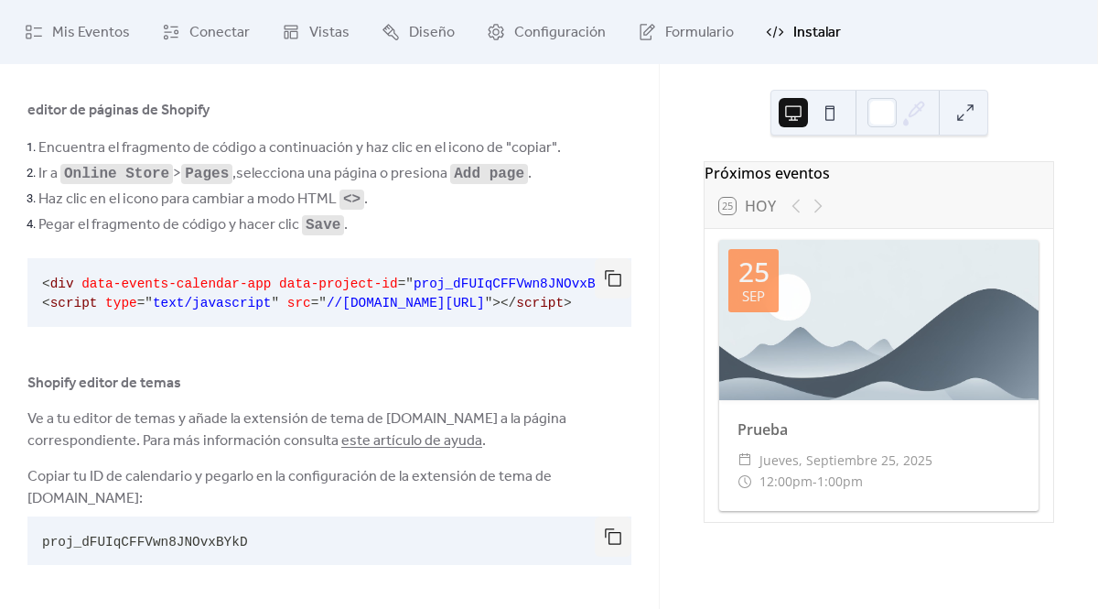
click at [393, 443] on link "este artículo de ayuda" at bounding box center [411, 440] width 141 height 28
